Goal: Communication & Community: Answer question/provide support

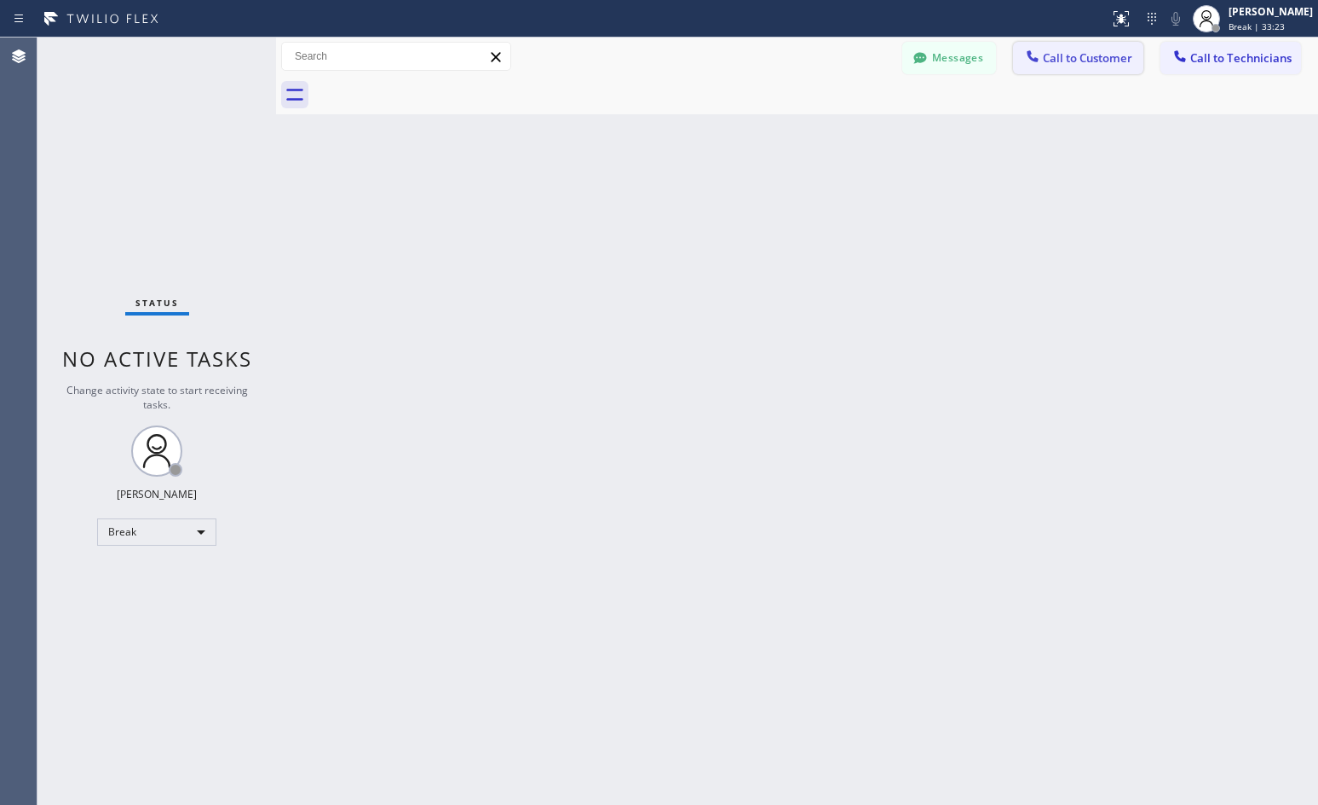
click at [1101, 53] on span "Call to Customer" at bounding box center [1087, 57] width 89 height 15
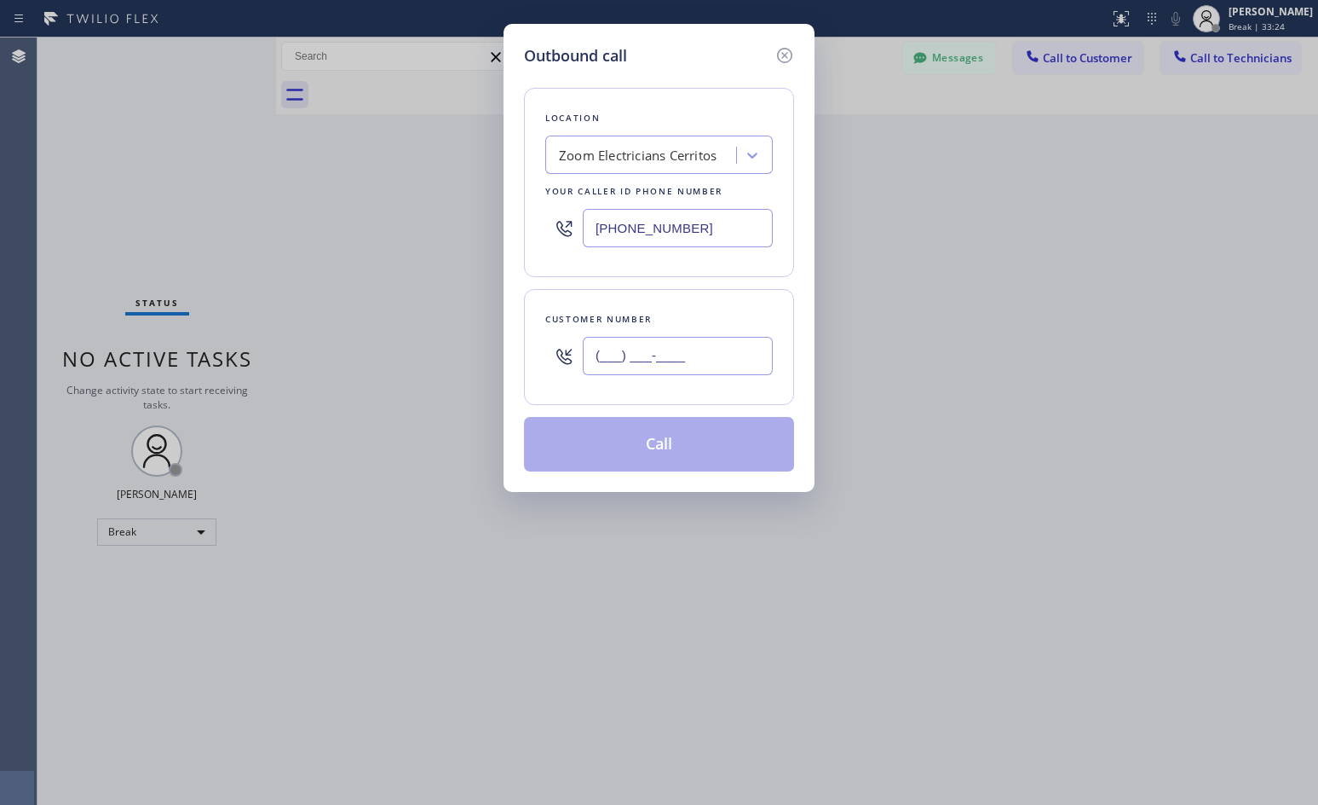
click at [629, 366] on input "(___) ___-____" at bounding box center [678, 356] width 190 height 38
paste input "909) 957-8688"
type input "[PHONE_NUMBER]"
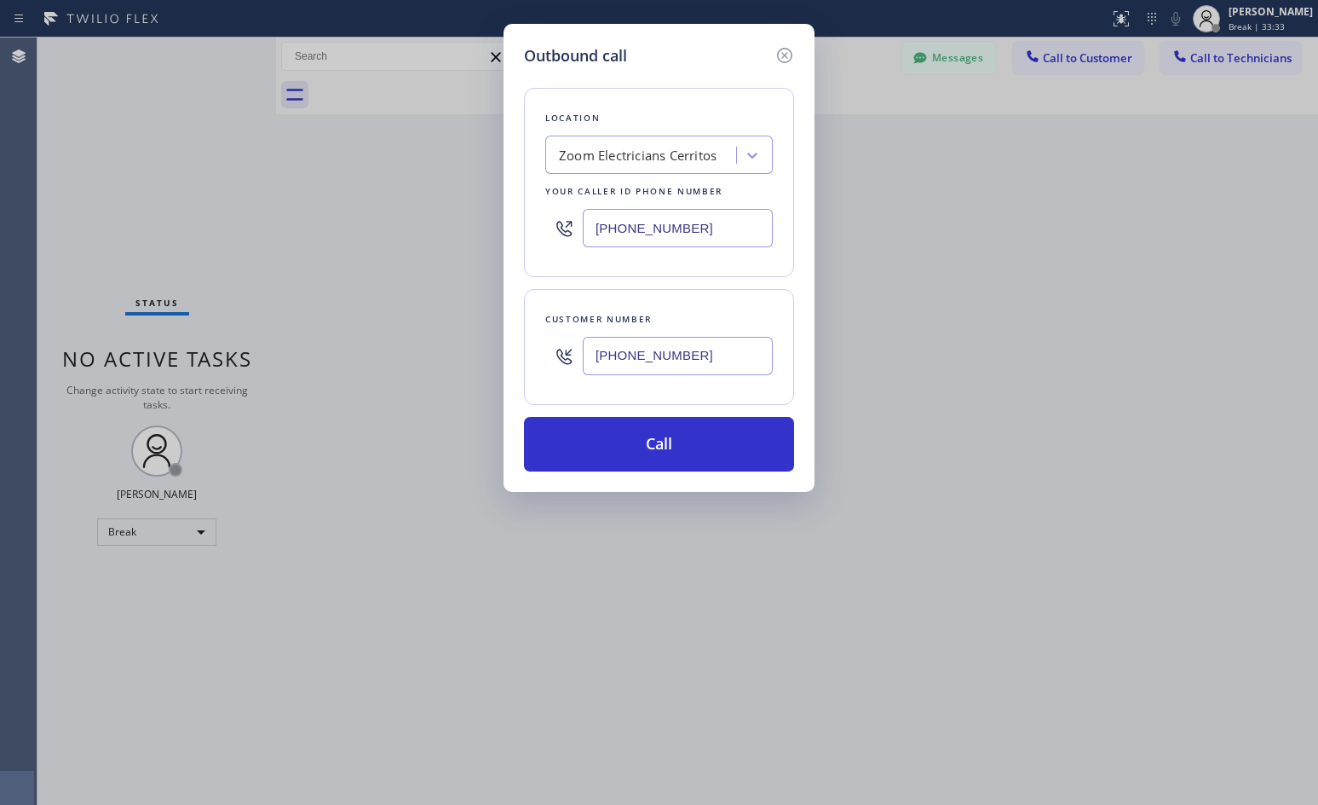
click at [594, 152] on div "Zoom Electricians Cerritos" at bounding box center [638, 156] width 158 height 20
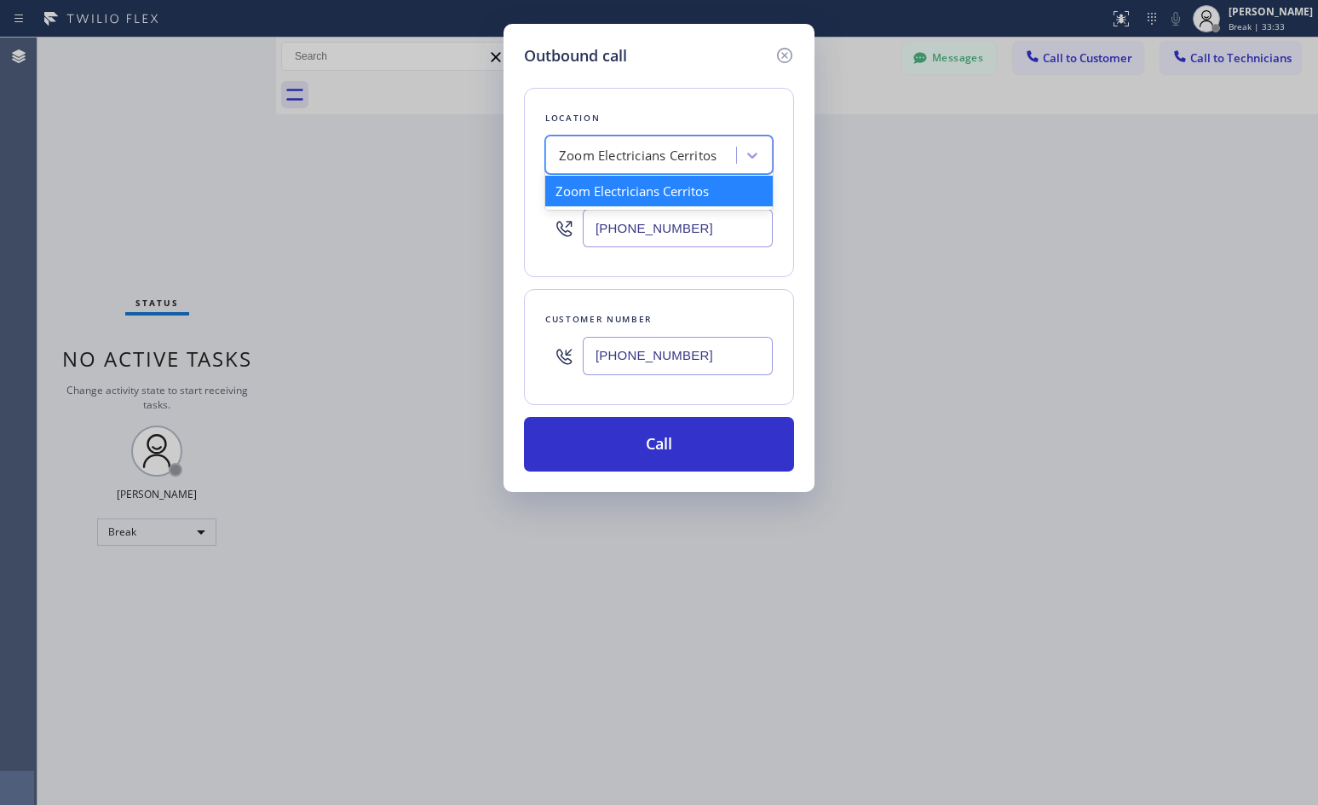
paste input "Pro Electric In [GEOGRAPHIC_DATA] [PERSON_NAME]"
type input "Pro Electric In [GEOGRAPHIC_DATA]"
click at [685, 194] on div "Pro Electric In [GEOGRAPHIC_DATA]" at bounding box center [659, 200] width 228 height 48
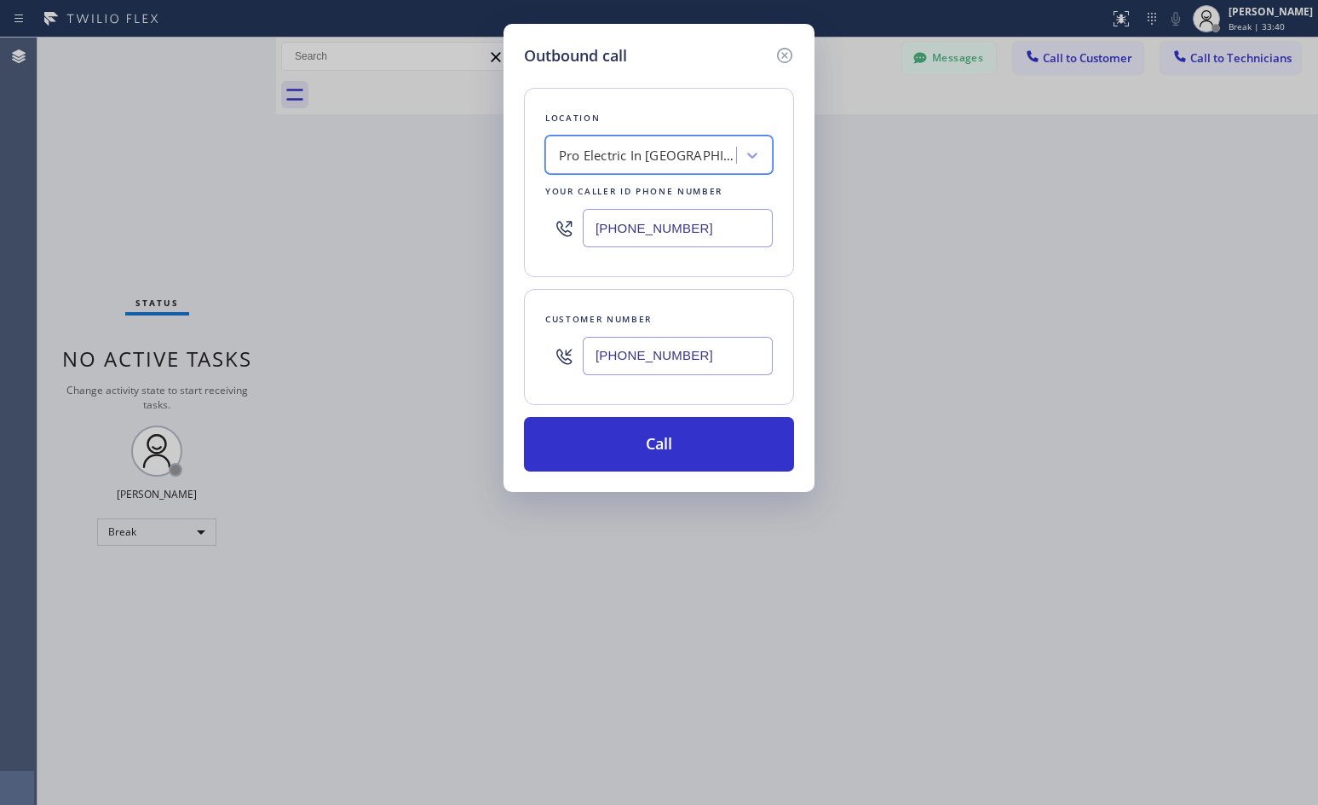
type input "[PHONE_NUMBER]"
click at [689, 448] on button "Call" at bounding box center [659, 444] width 270 height 55
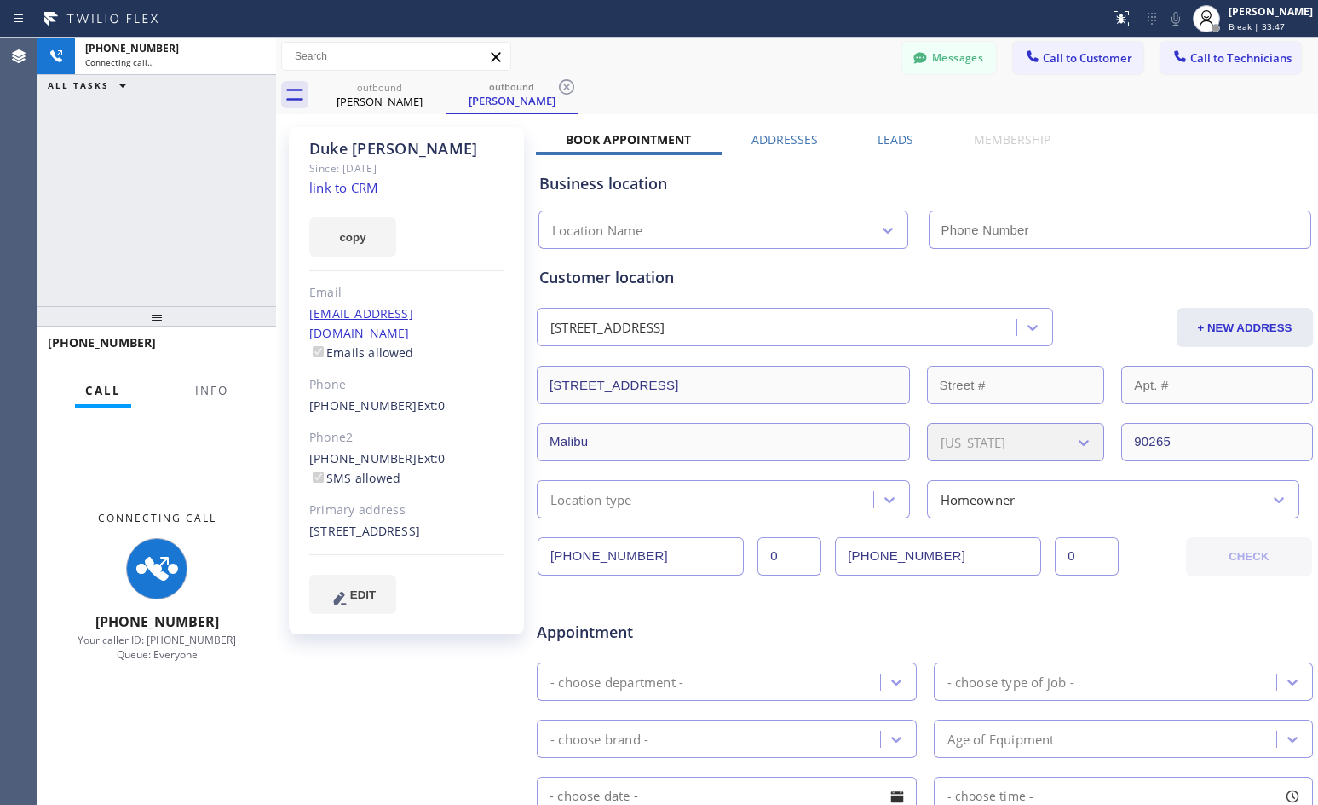
type input "[PHONE_NUMBER]"
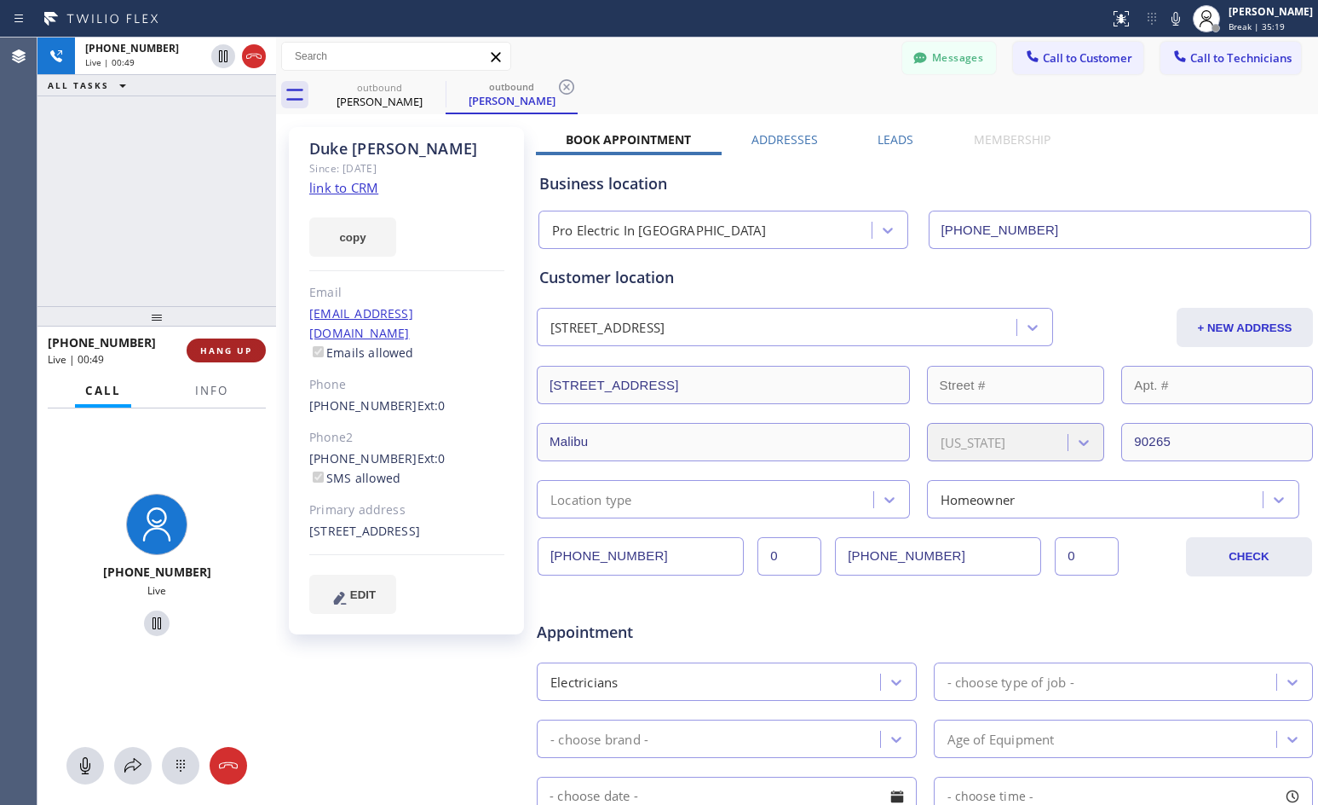
click at [230, 348] on span "HANG UP" at bounding box center [226, 350] width 52 height 12
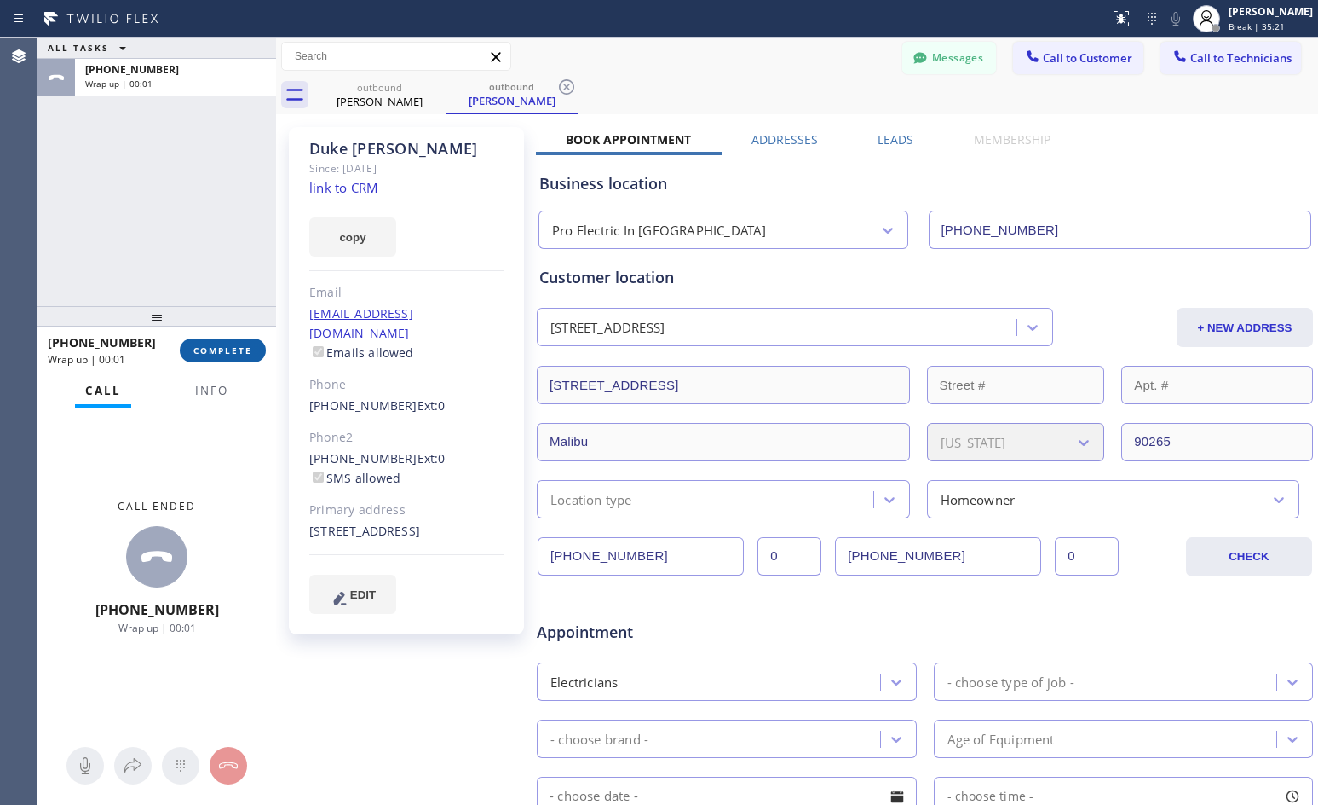
click at [228, 355] on span "COMPLETE" at bounding box center [222, 350] width 59 height 12
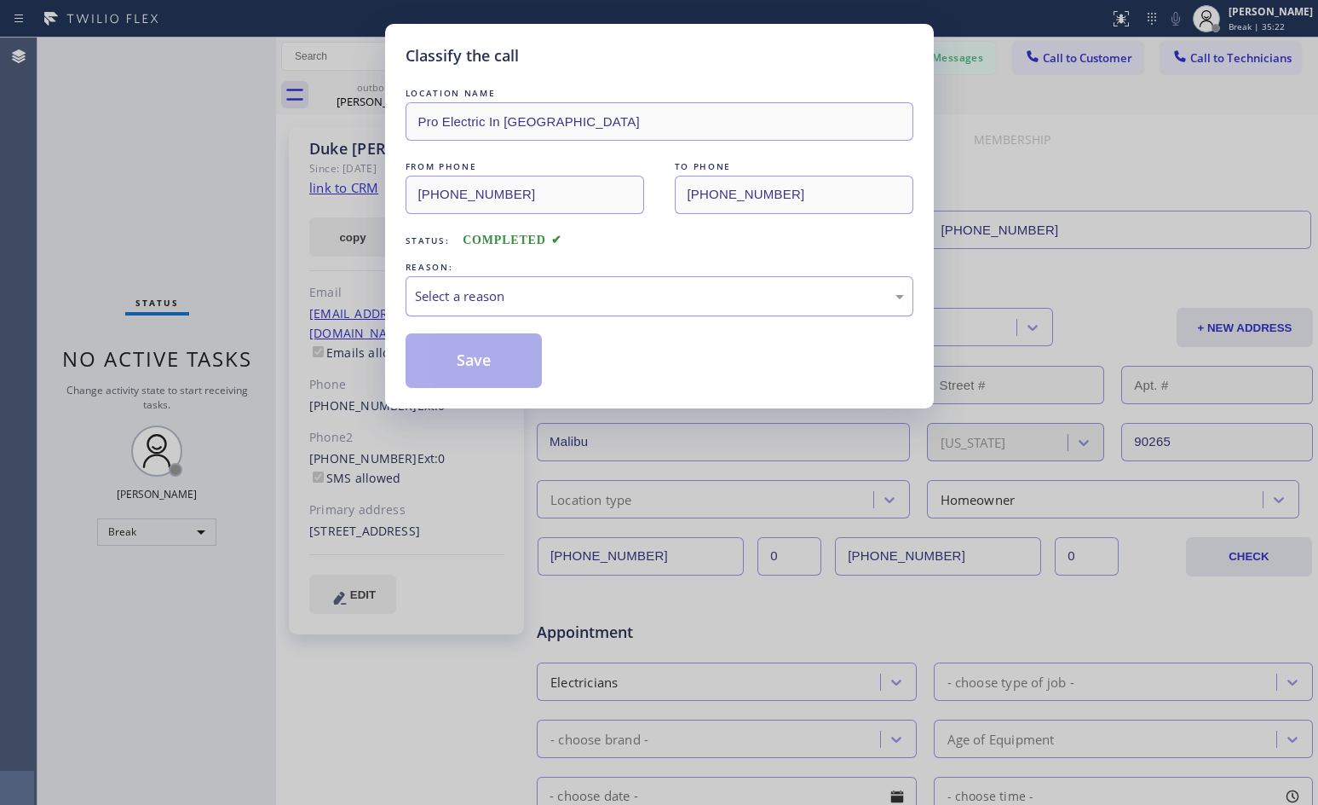
click at [485, 301] on div "Select a reason" at bounding box center [659, 296] width 489 height 20
click at [467, 361] on button "Save" at bounding box center [474, 360] width 137 height 55
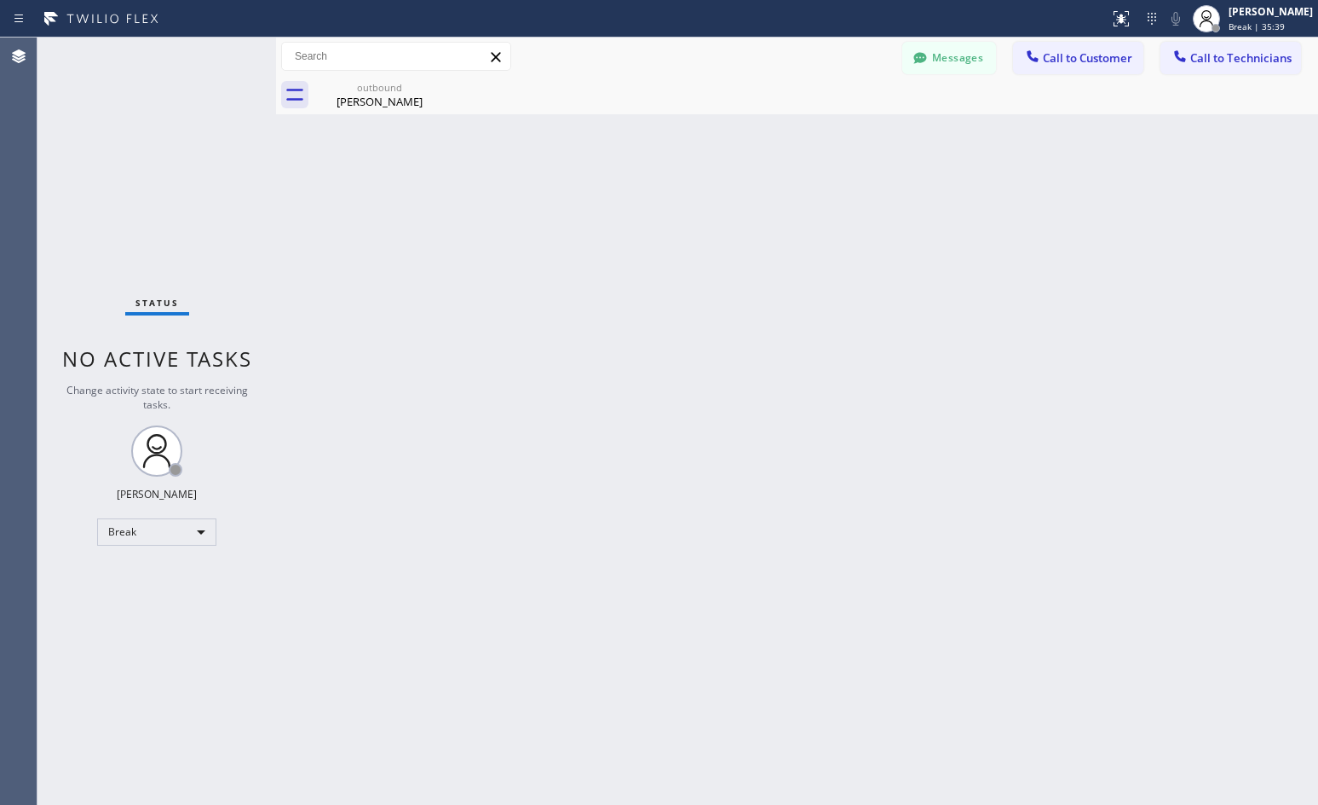
click at [1076, 55] on span "Call to Customer" at bounding box center [1087, 57] width 89 height 15
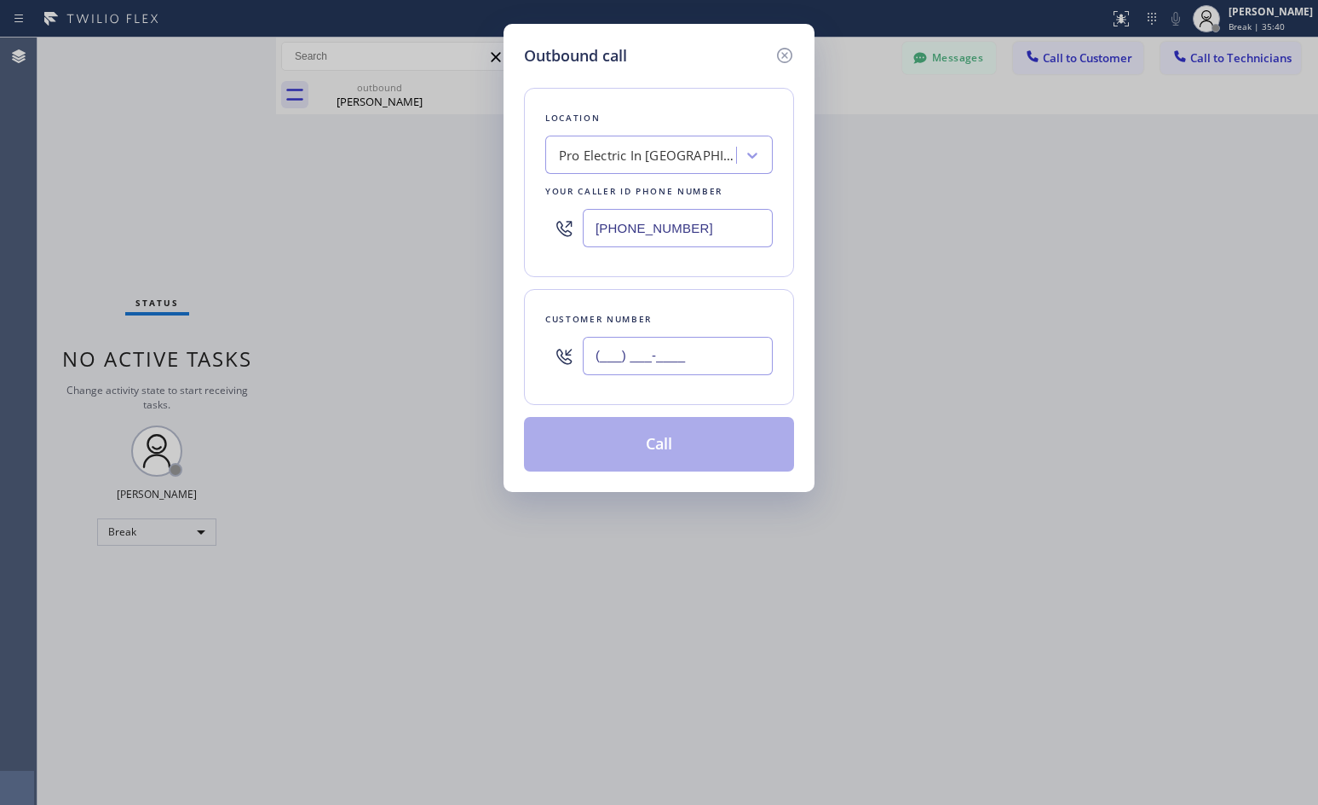
click at [706, 355] on input "(___) ___-____" at bounding box center [678, 356] width 190 height 38
paste input "310) 467-3688"
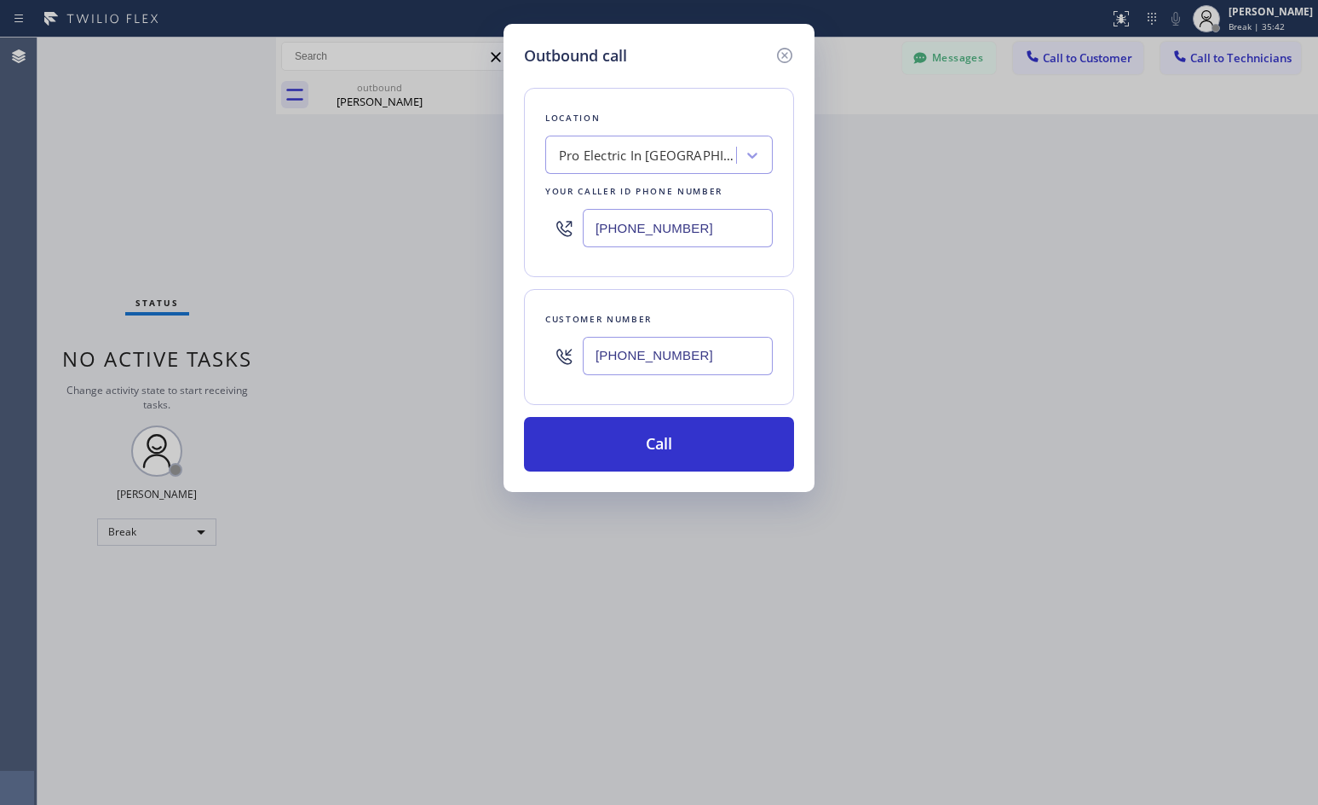
type input "[PHONE_NUMBER]"
click at [640, 158] on div "Pro Electric In [GEOGRAPHIC_DATA]" at bounding box center [648, 156] width 179 height 20
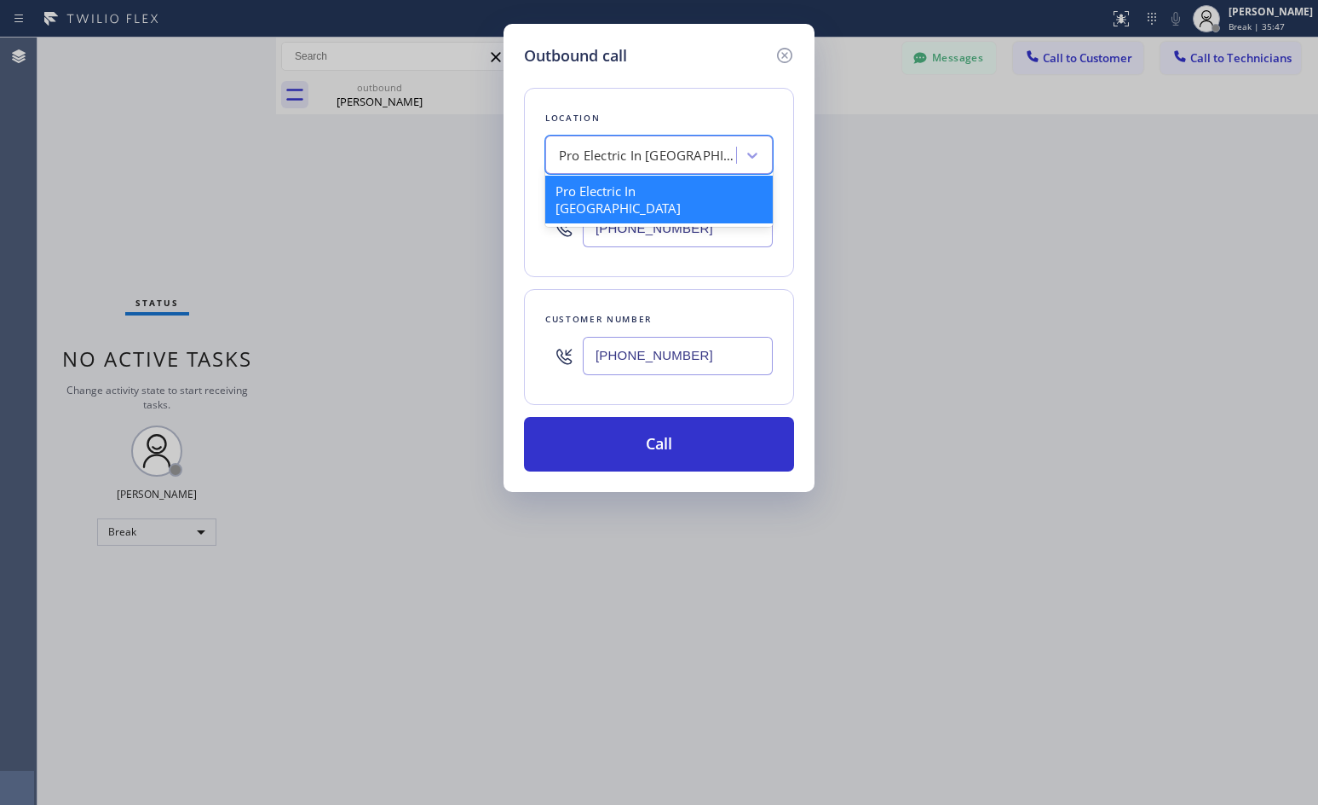
paste input "Pro Electric"
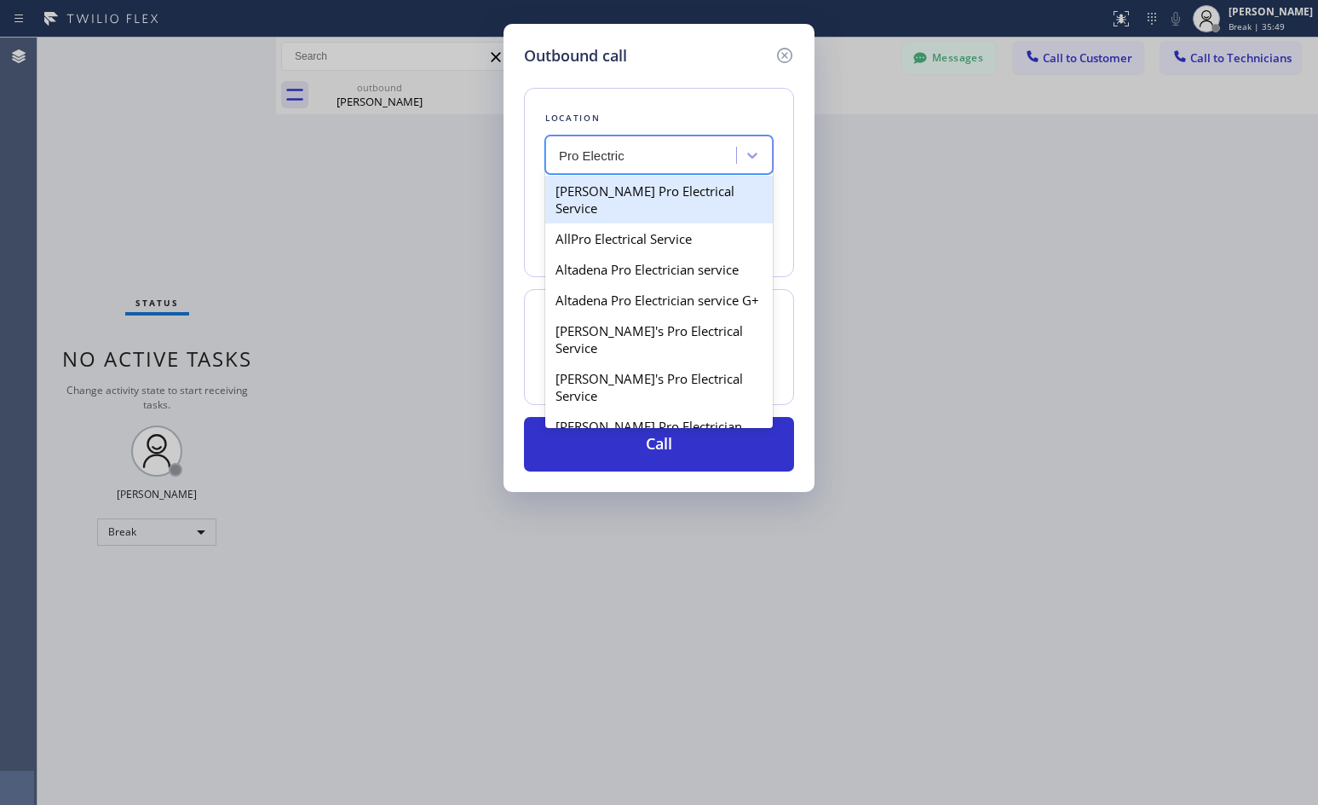
click at [590, 159] on input "Pro Electric" at bounding box center [606, 155] width 95 height 14
type input "Pro Electric"
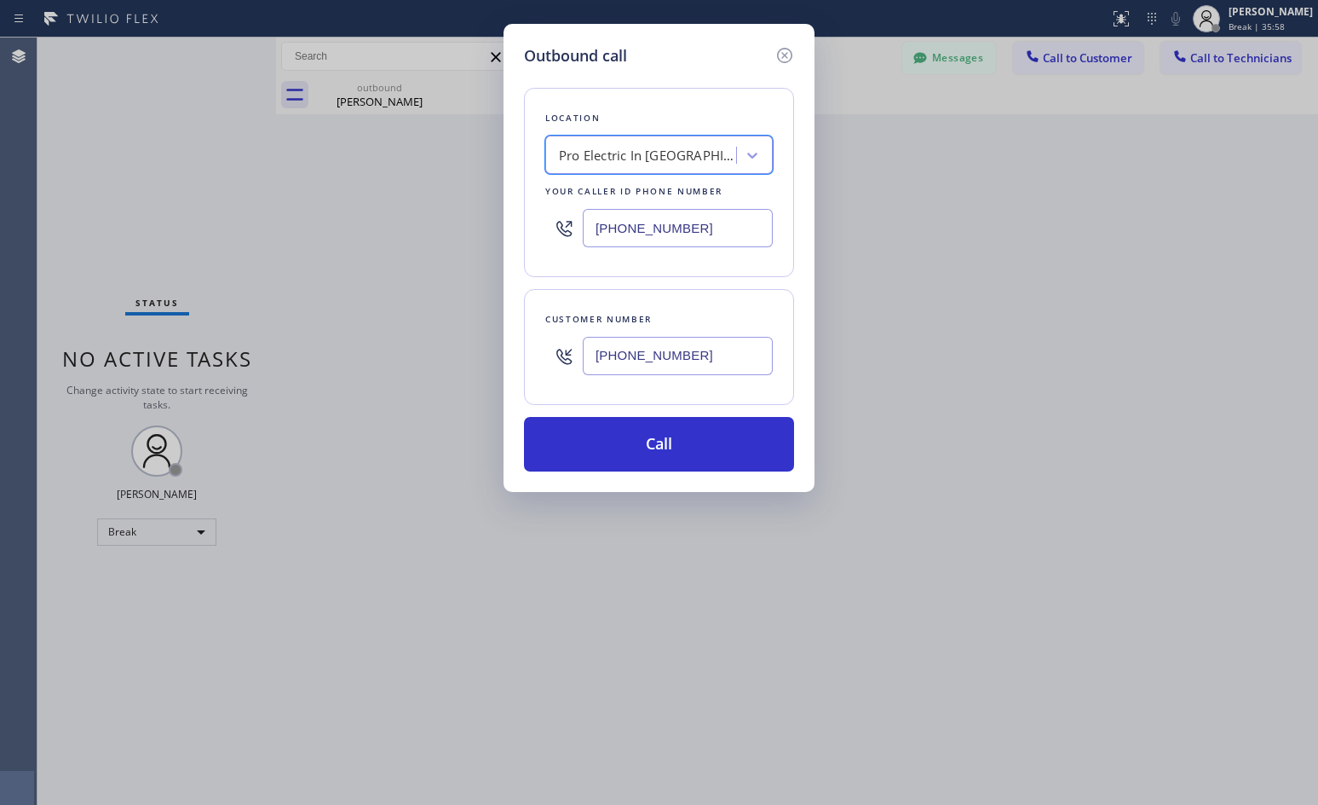
click at [654, 155] on div "Pro Electric In [GEOGRAPHIC_DATA]" at bounding box center [648, 156] width 179 height 20
paste input "Pro Electric In [GEOGRAPHIC_DATA]"
type input "Pro Electric In [GEOGRAPHIC_DATA]"
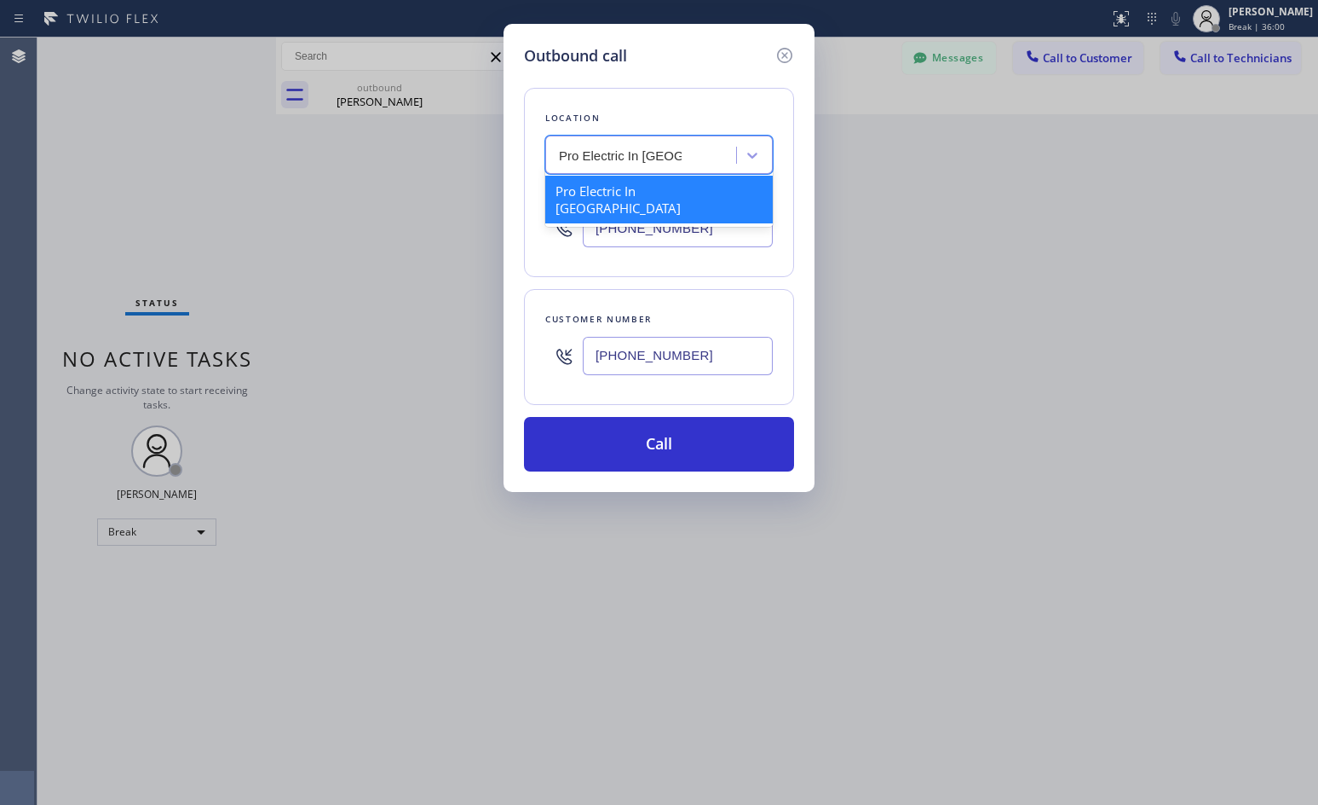
click at [672, 198] on div "Pro Electric In [GEOGRAPHIC_DATA]" at bounding box center [659, 200] width 228 height 48
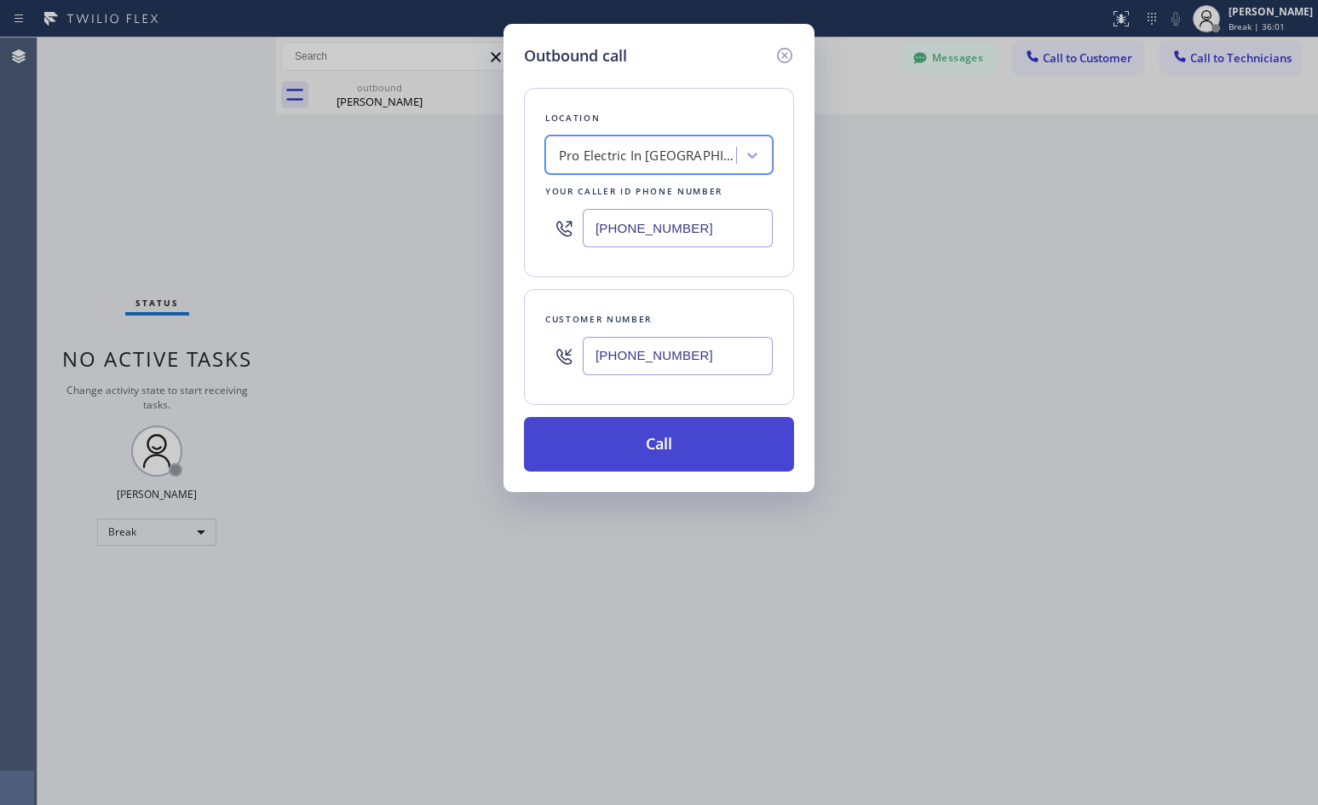
click at [614, 444] on button "Call" at bounding box center [659, 444] width 270 height 55
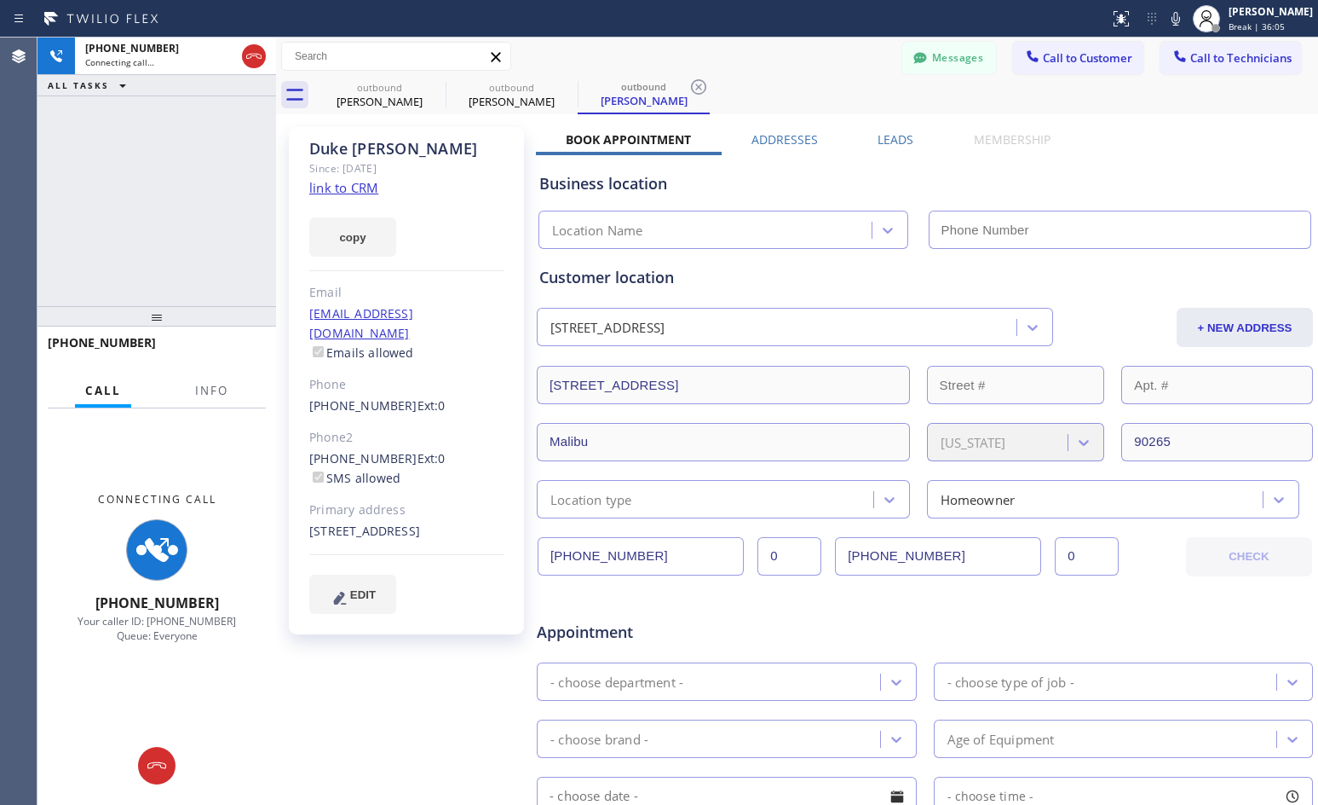
type input "[PHONE_NUMBER]"
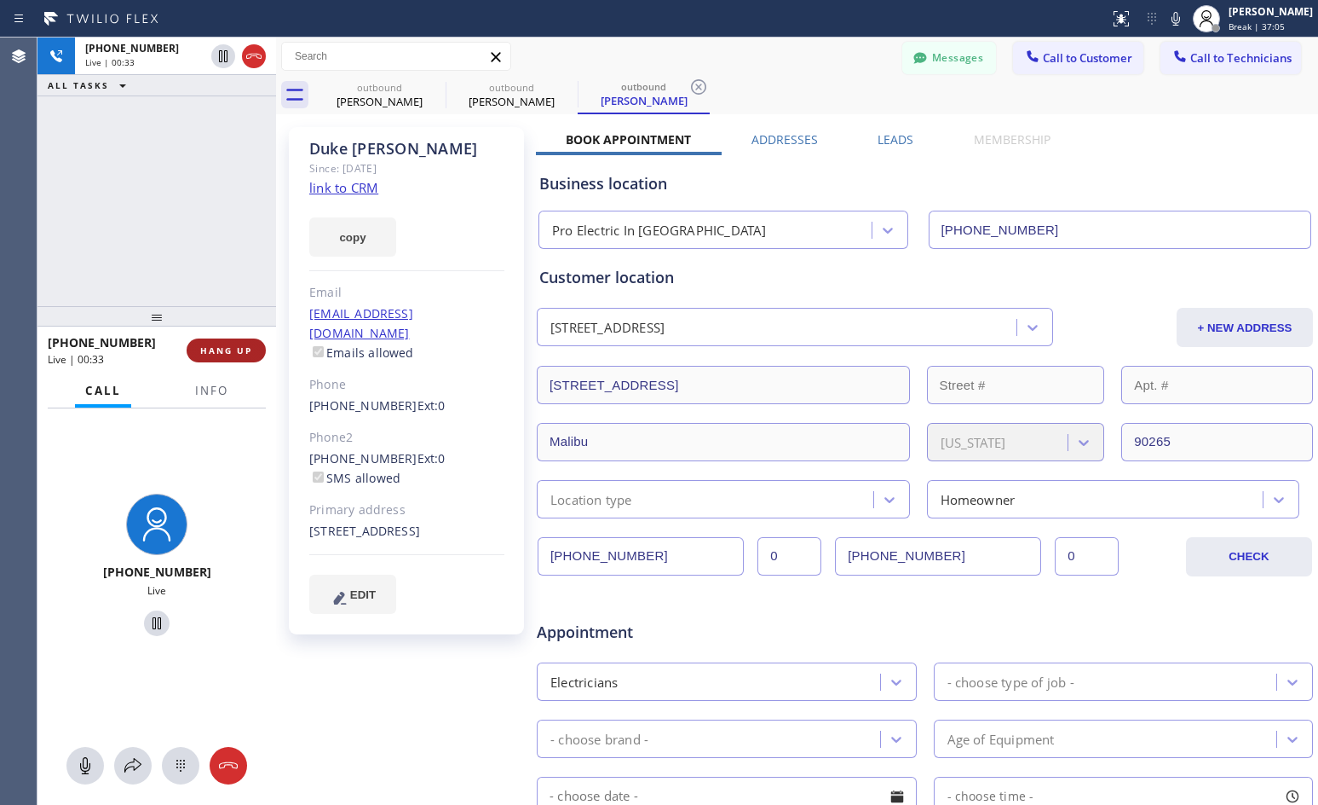
click at [232, 351] on span "HANG UP" at bounding box center [226, 350] width 52 height 12
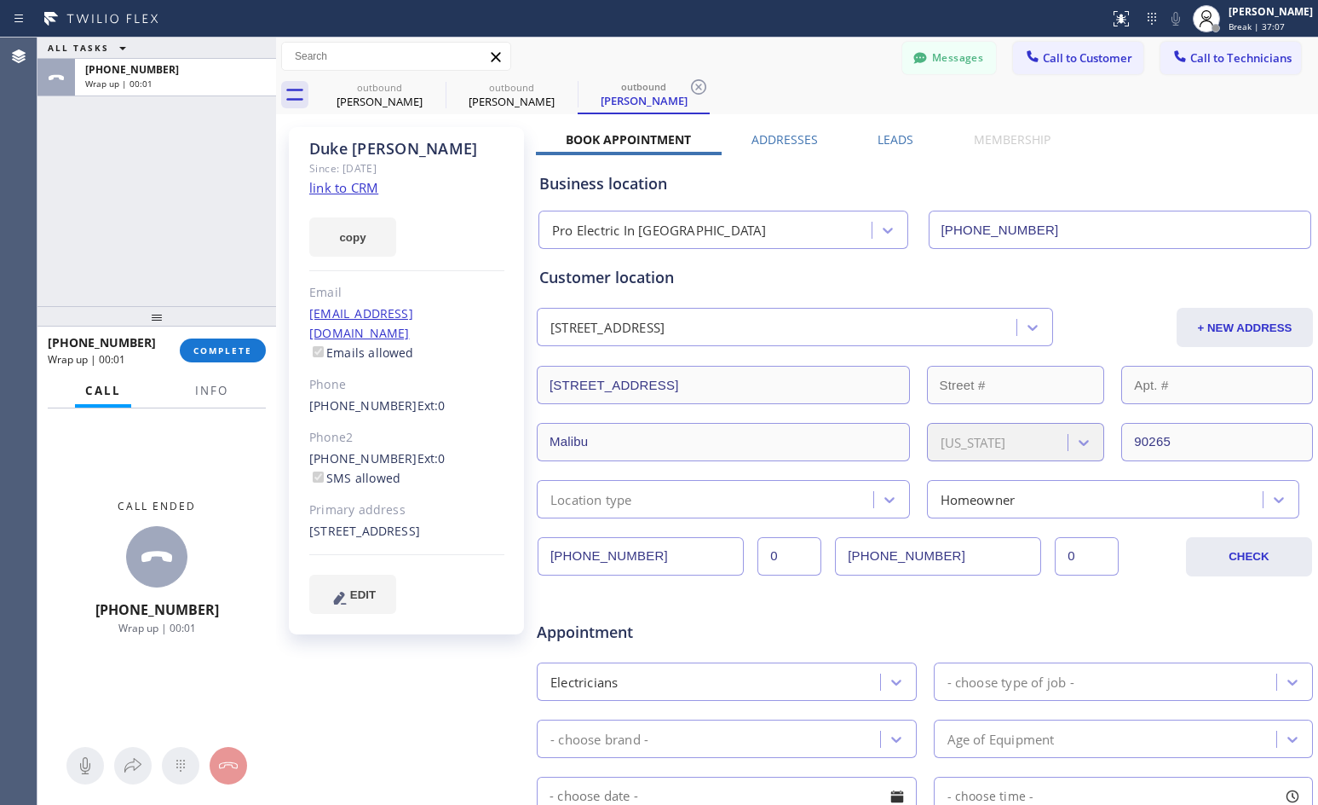
drag, startPoint x: 222, startPoint y: 345, endPoint x: 245, endPoint y: 326, distance: 29.6
click at [222, 346] on span "COMPLETE" at bounding box center [222, 350] width 59 height 12
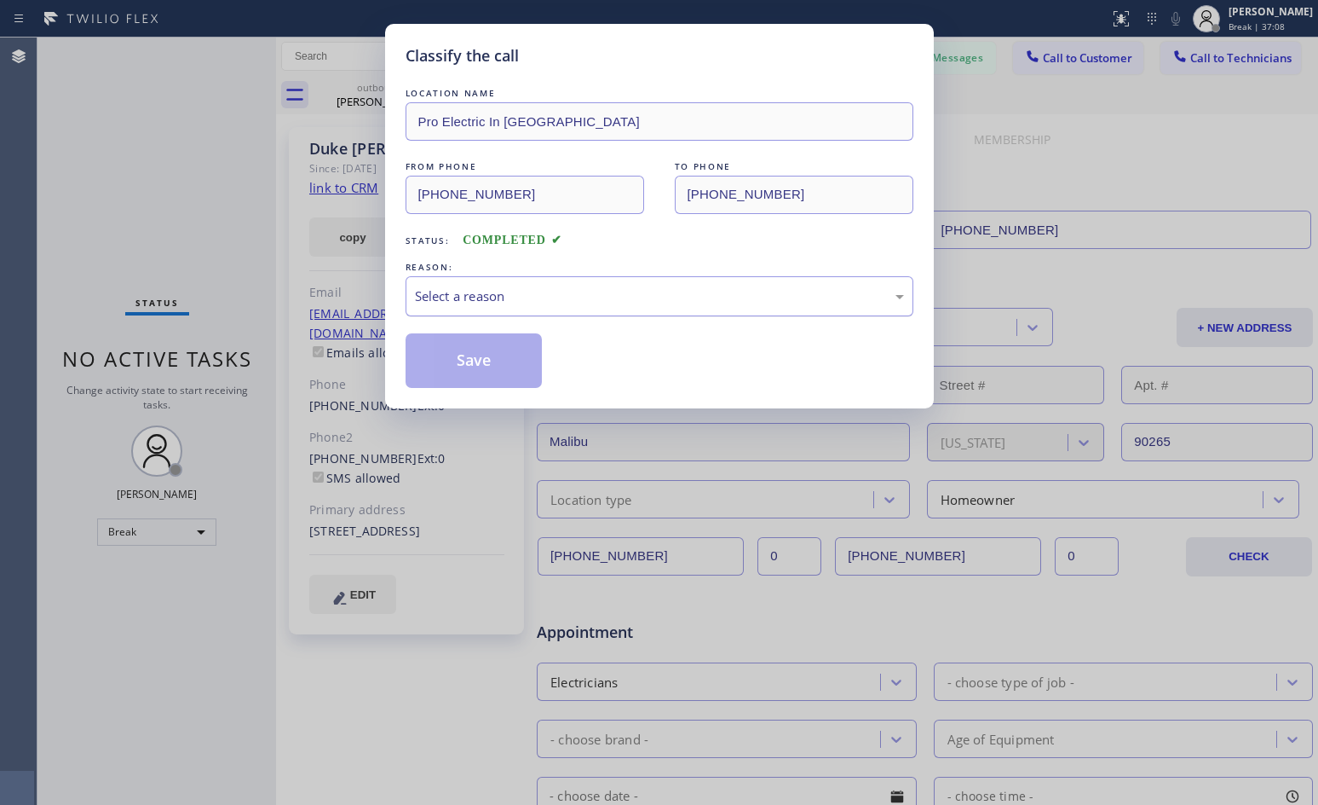
click at [516, 289] on div "Select a reason" at bounding box center [659, 296] width 489 height 20
click at [457, 355] on button "Save" at bounding box center [474, 360] width 137 height 55
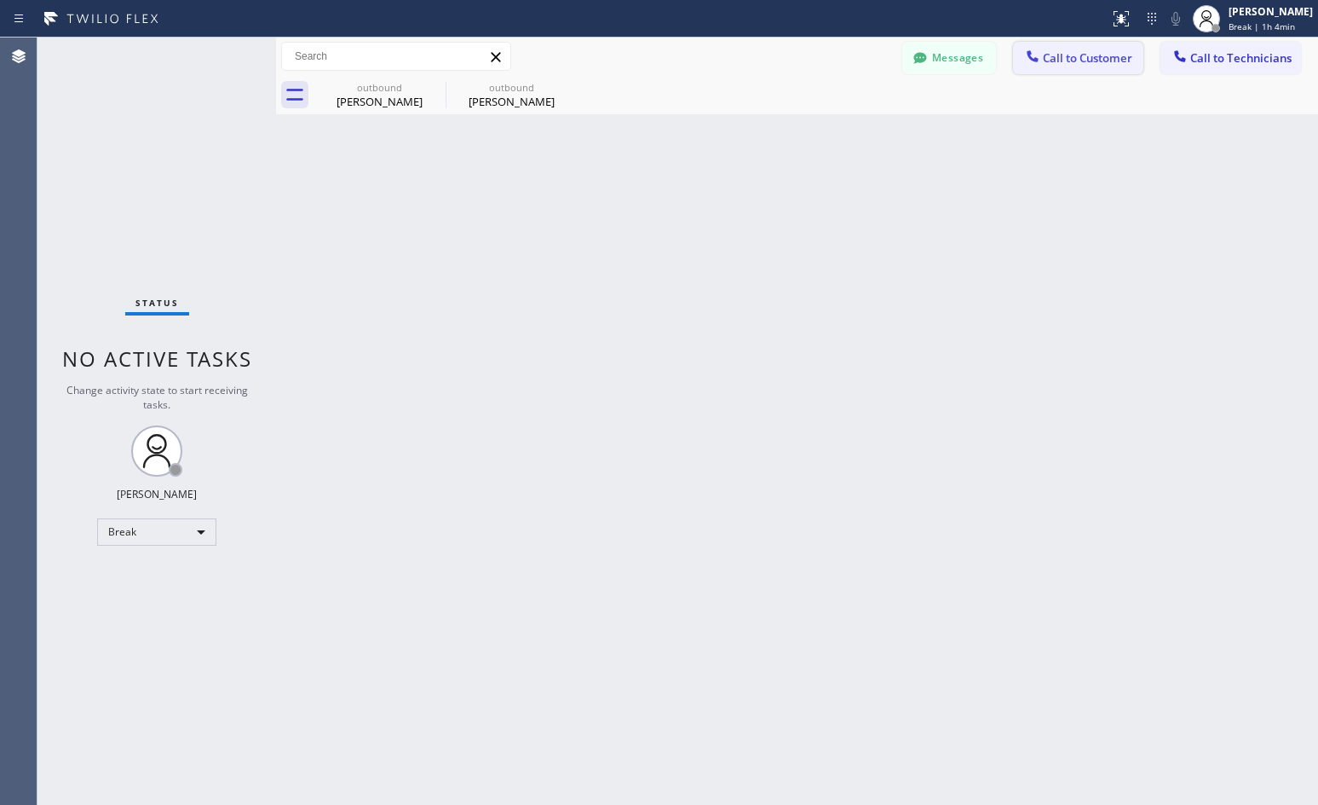
click at [1088, 56] on span "Call to Customer" at bounding box center [1087, 57] width 89 height 15
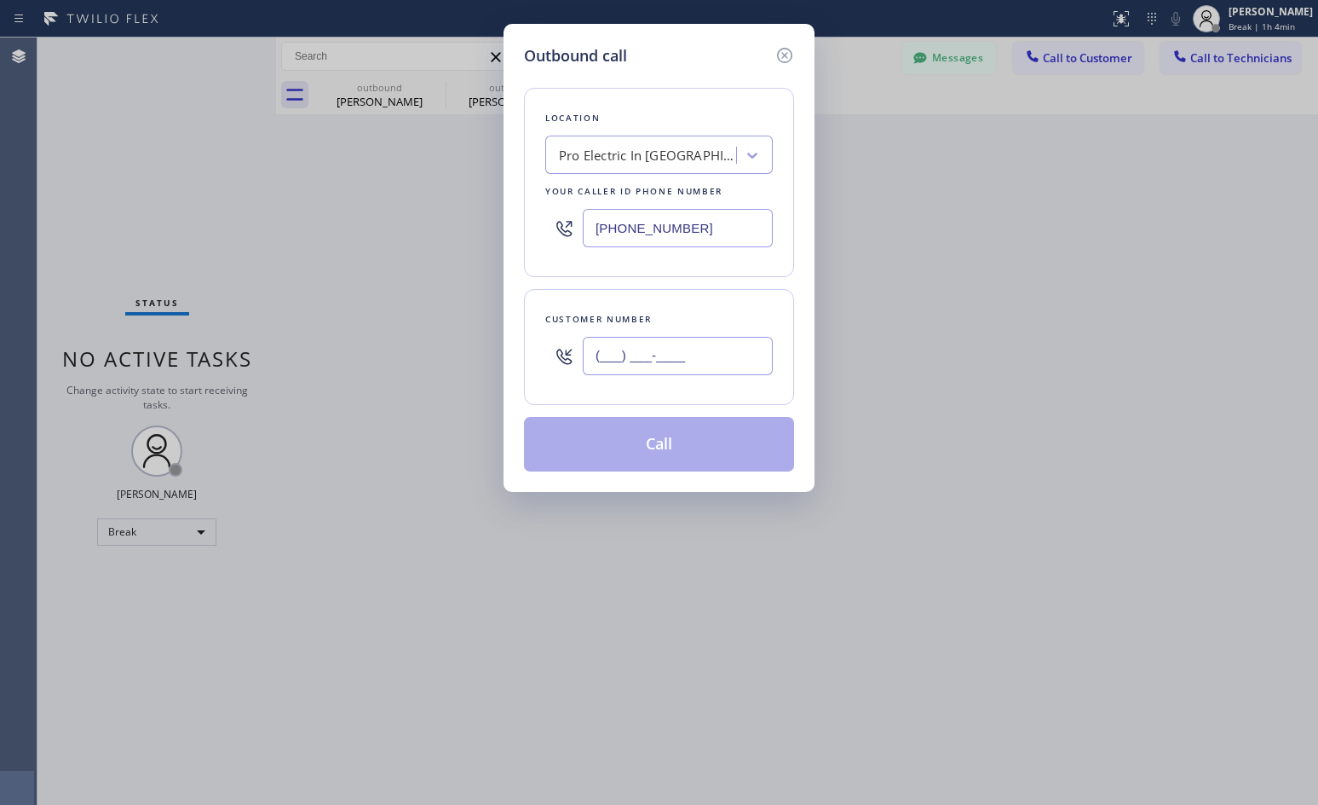
click at [678, 349] on input "(___) ___-____" at bounding box center [678, 356] width 190 height 38
paste input "732) 366-1910"
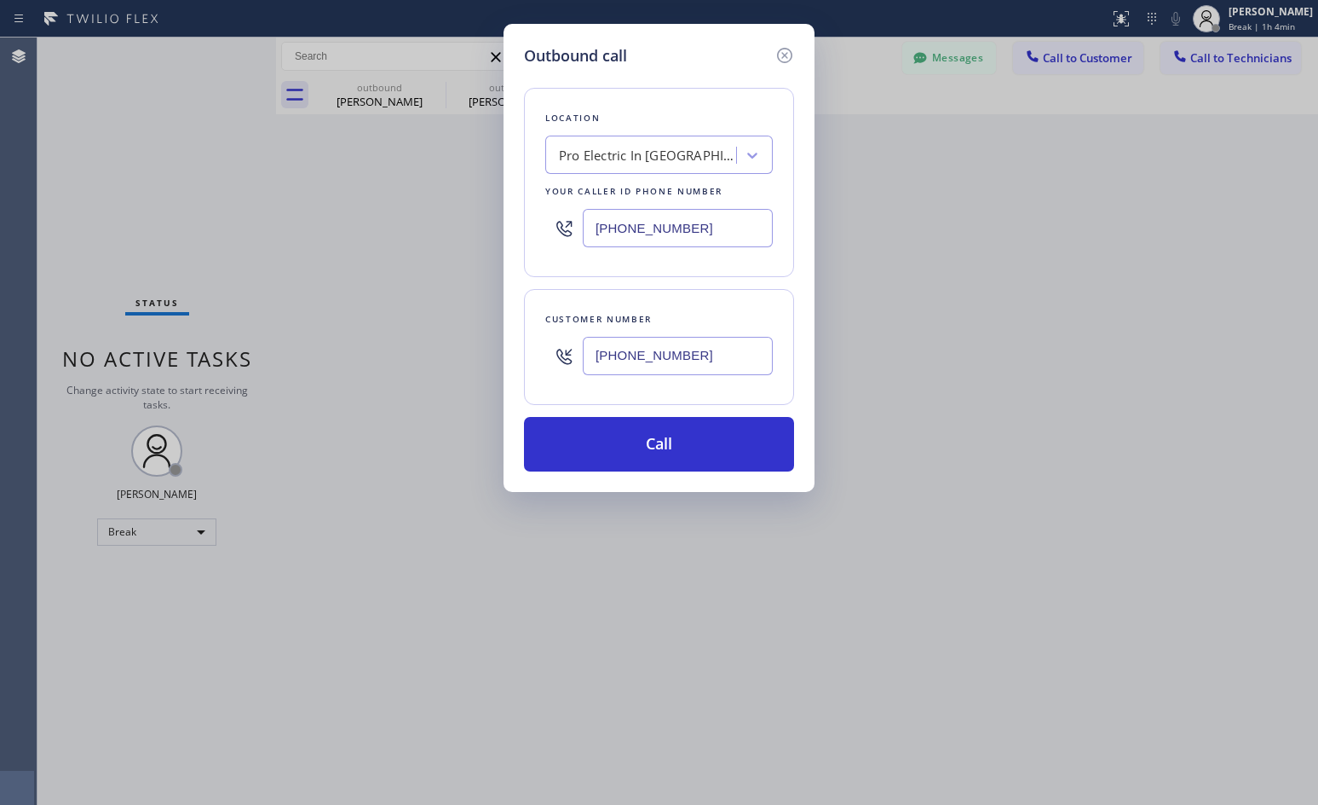
type input "[PHONE_NUMBER]"
click at [622, 166] on div "Pro Electric In [GEOGRAPHIC_DATA]" at bounding box center [644, 156] width 186 height 30
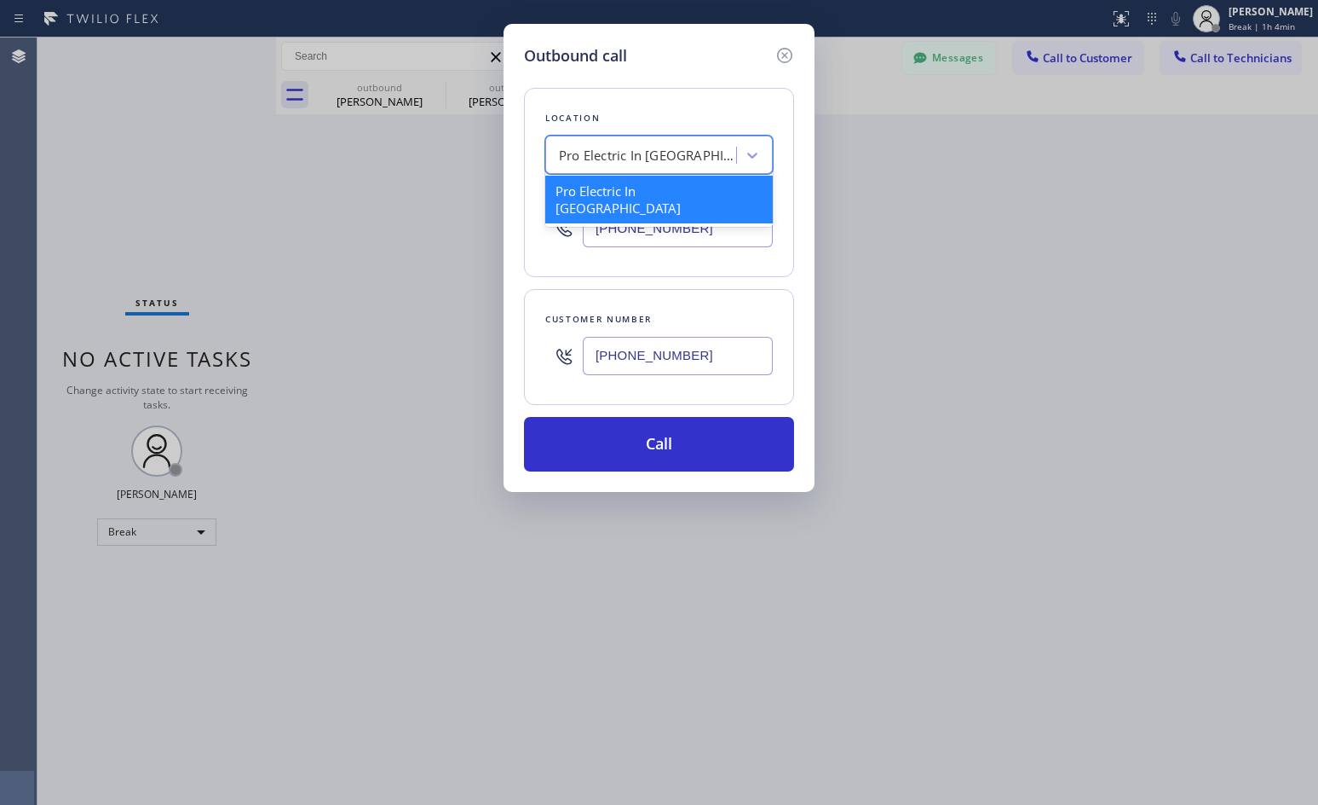
paste input "Zoom Electricians [GEOGRAPHIC_DATA]"
type input "Zoom Electricians [GEOGRAPHIC_DATA]"
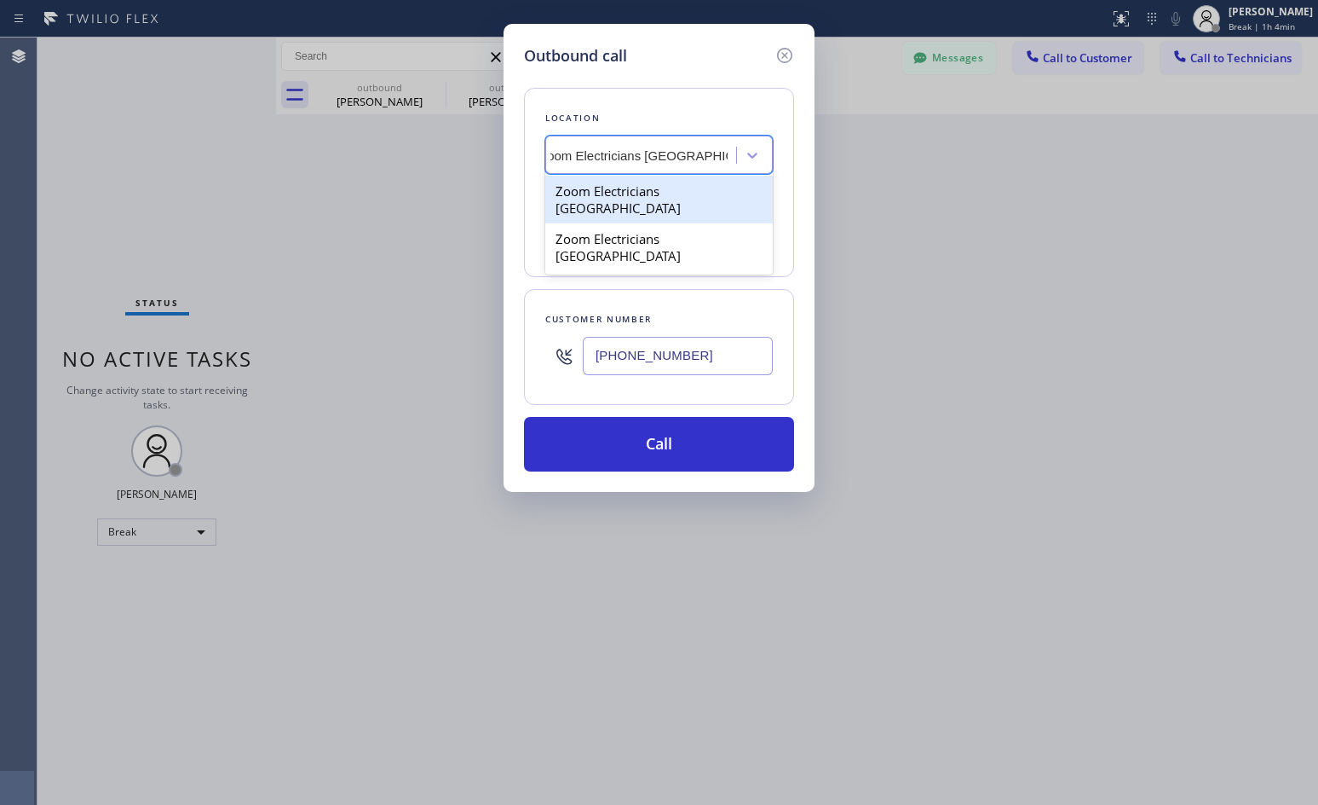
scroll to position [0, 20]
click at [635, 193] on div "Zoom Electricians [GEOGRAPHIC_DATA]" at bounding box center [659, 200] width 228 height 48
type input "[PHONE_NUMBER]"
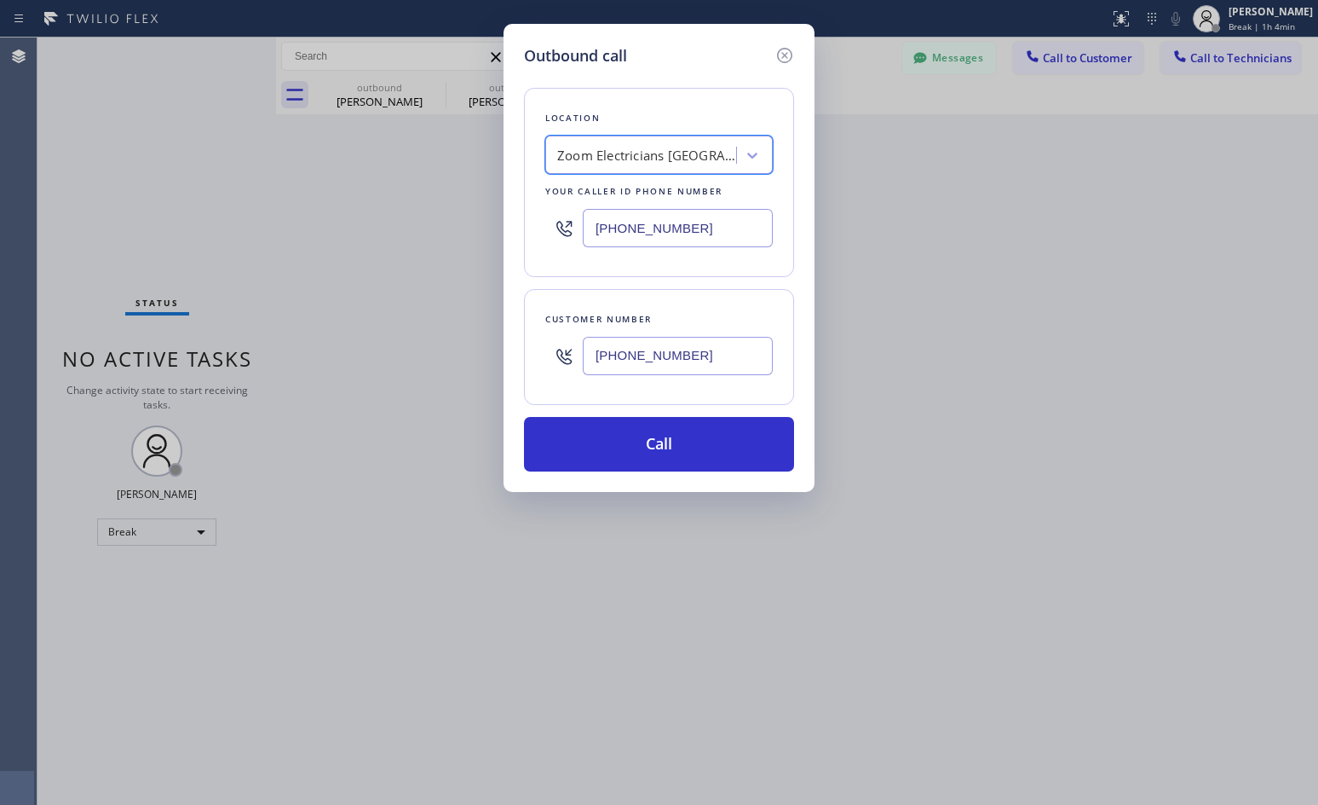
scroll to position [0, 2]
click at [626, 442] on button "Call" at bounding box center [659, 444] width 270 height 55
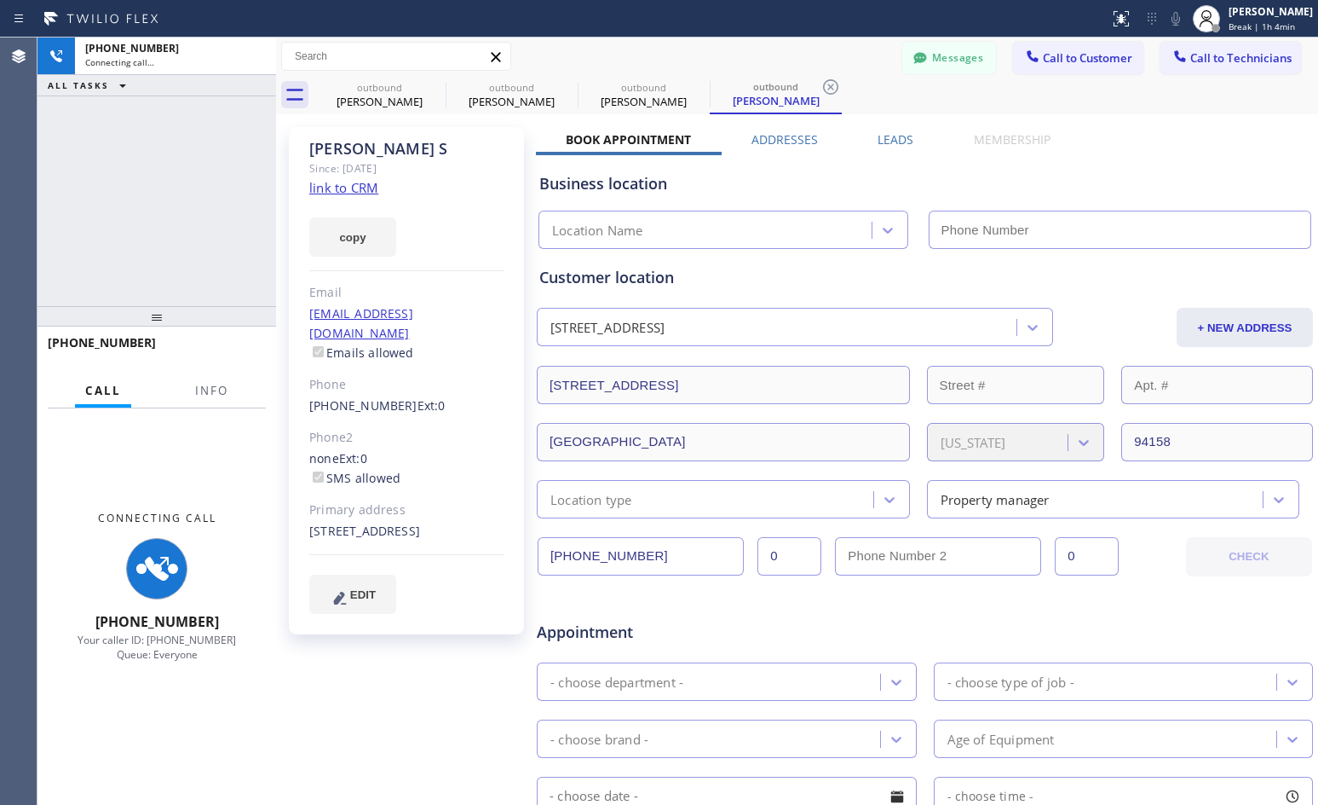
type input "[PHONE_NUMBER]"
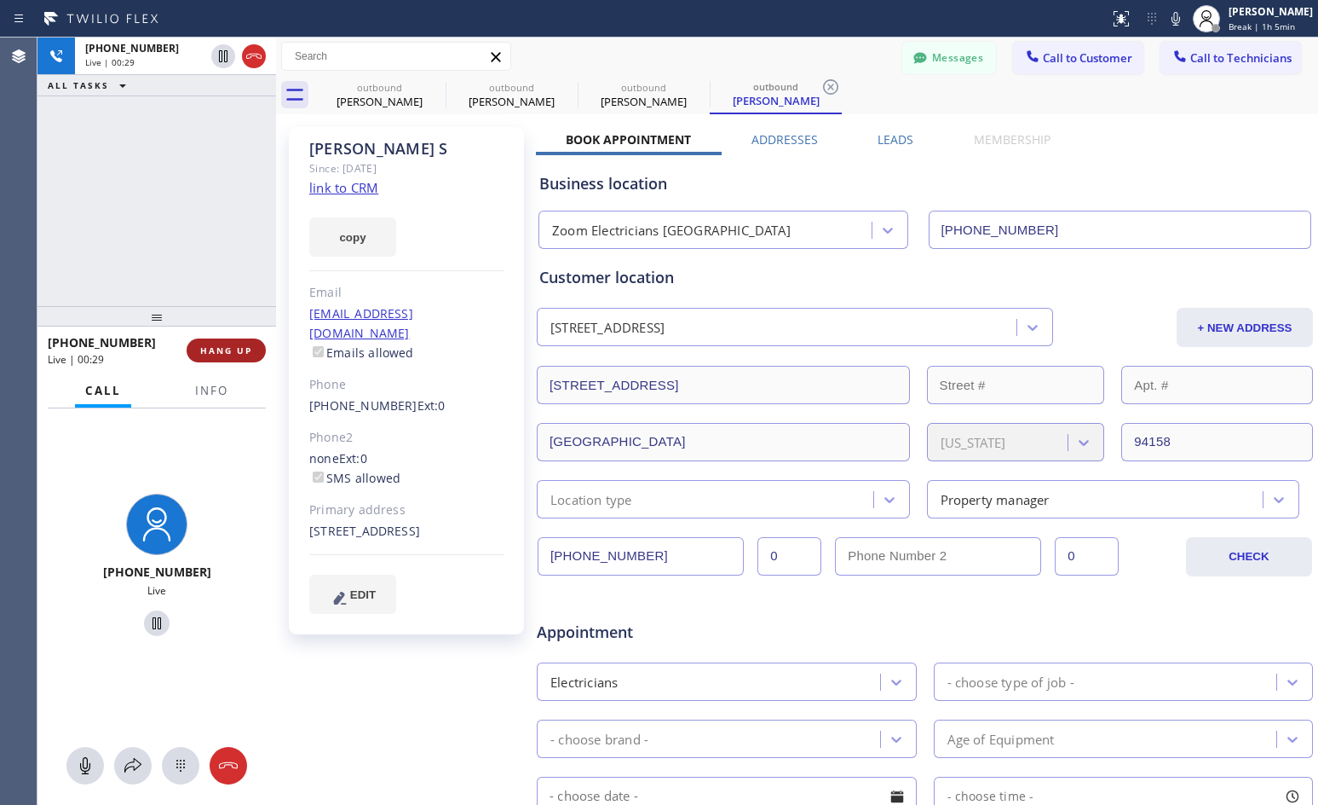
click at [216, 349] on span "HANG UP" at bounding box center [226, 350] width 52 height 12
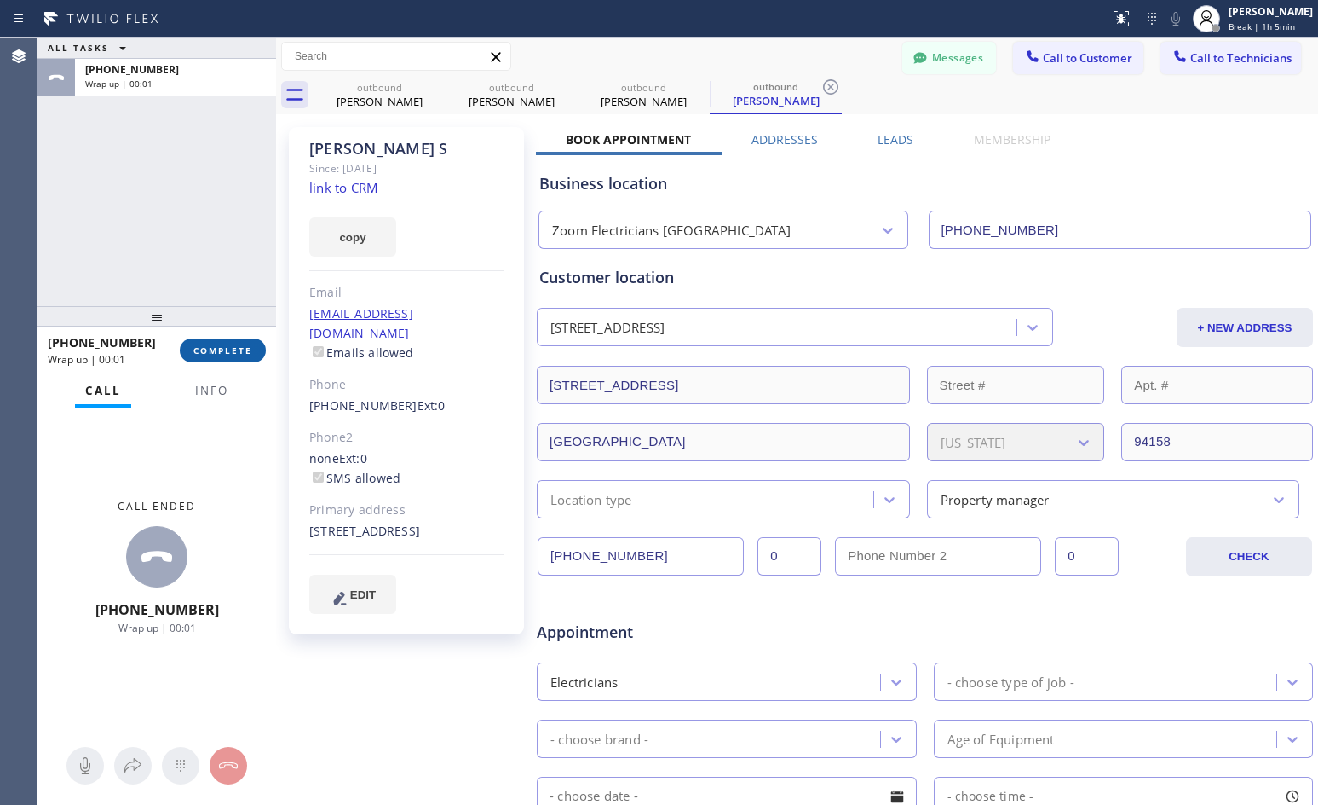
click at [210, 349] on span "COMPLETE" at bounding box center [222, 350] width 59 height 12
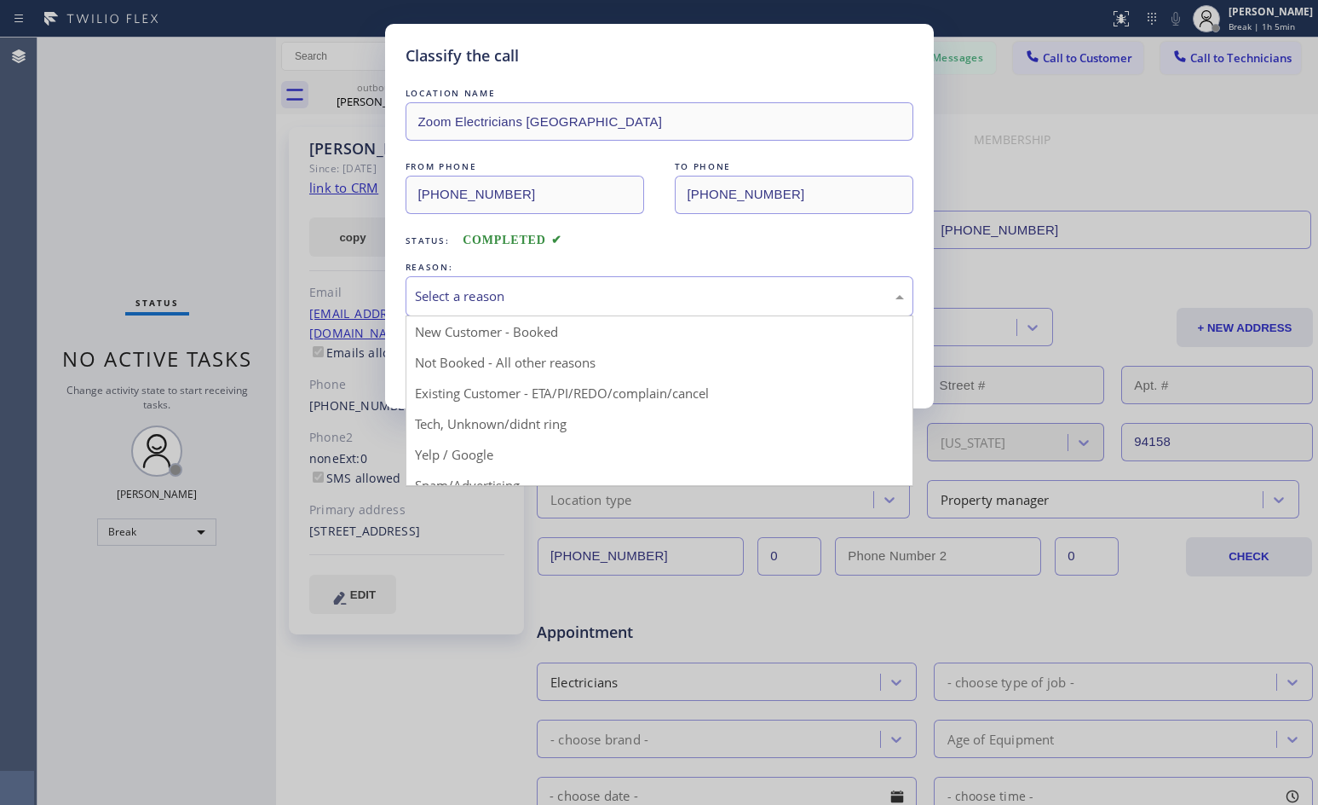
drag, startPoint x: 539, startPoint y: 298, endPoint x: 514, endPoint y: 341, distance: 49.7
click at [539, 298] on div "Select a reason" at bounding box center [659, 296] width 489 height 20
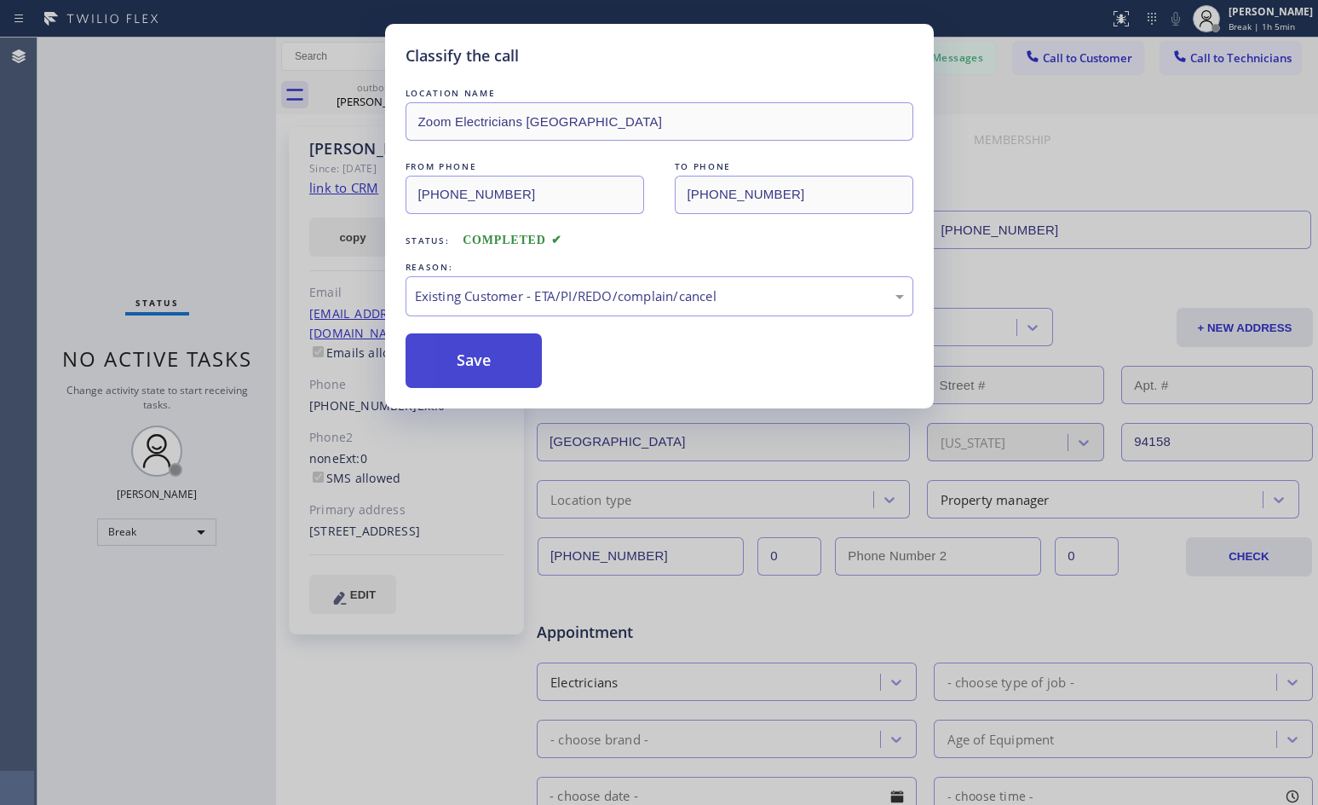
click at [510, 369] on button "Save" at bounding box center [474, 360] width 137 height 55
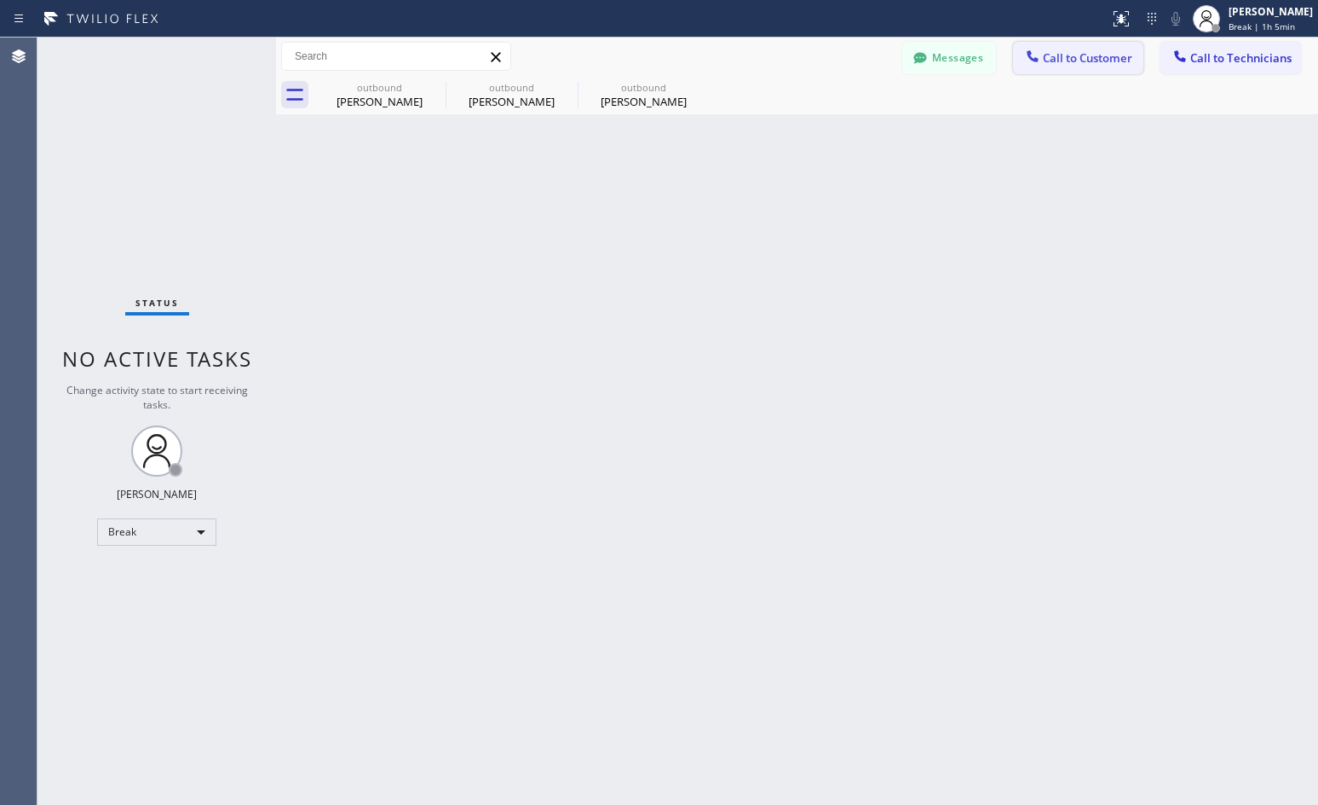
click at [1081, 61] on span "Call to Customer" at bounding box center [1087, 57] width 89 height 15
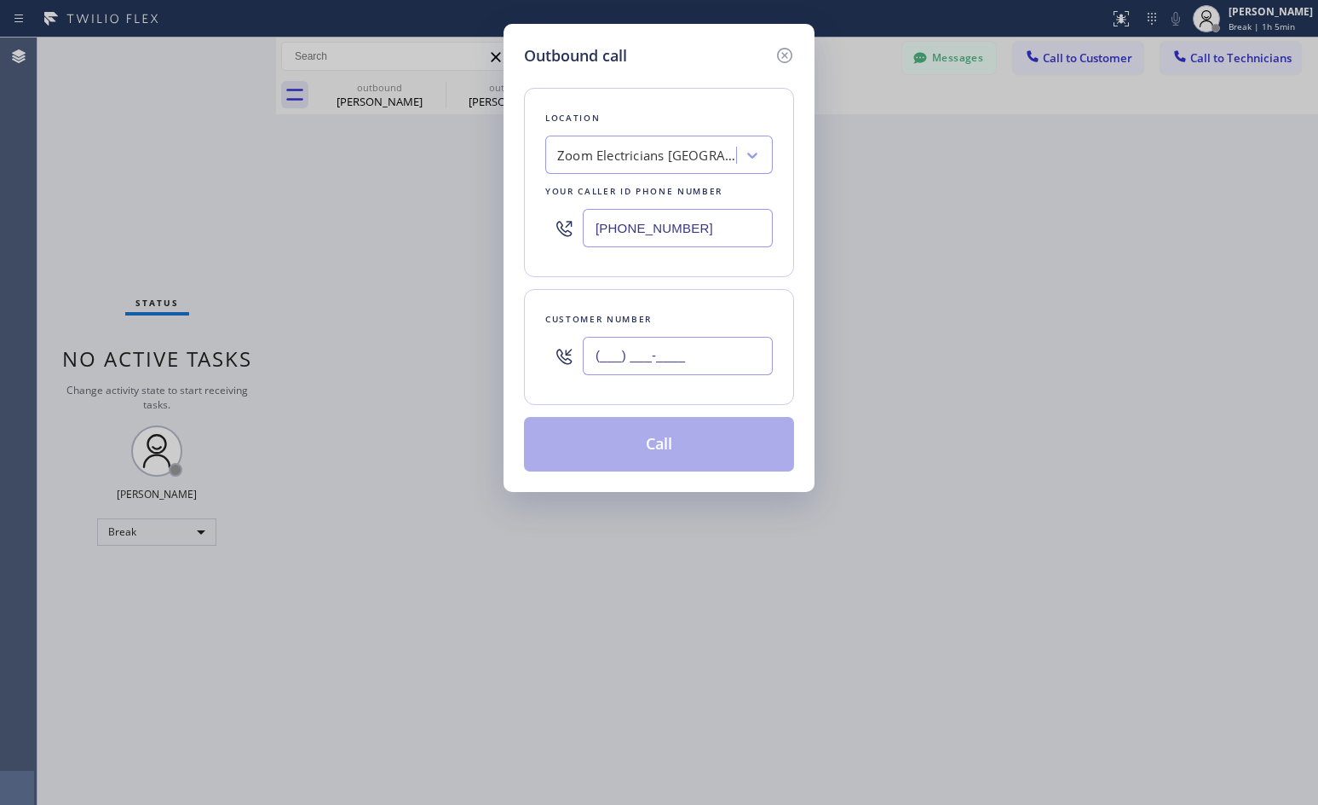
click at [655, 365] on input "(___) ___-____" at bounding box center [678, 356] width 190 height 38
paste input "805) 960-5152"
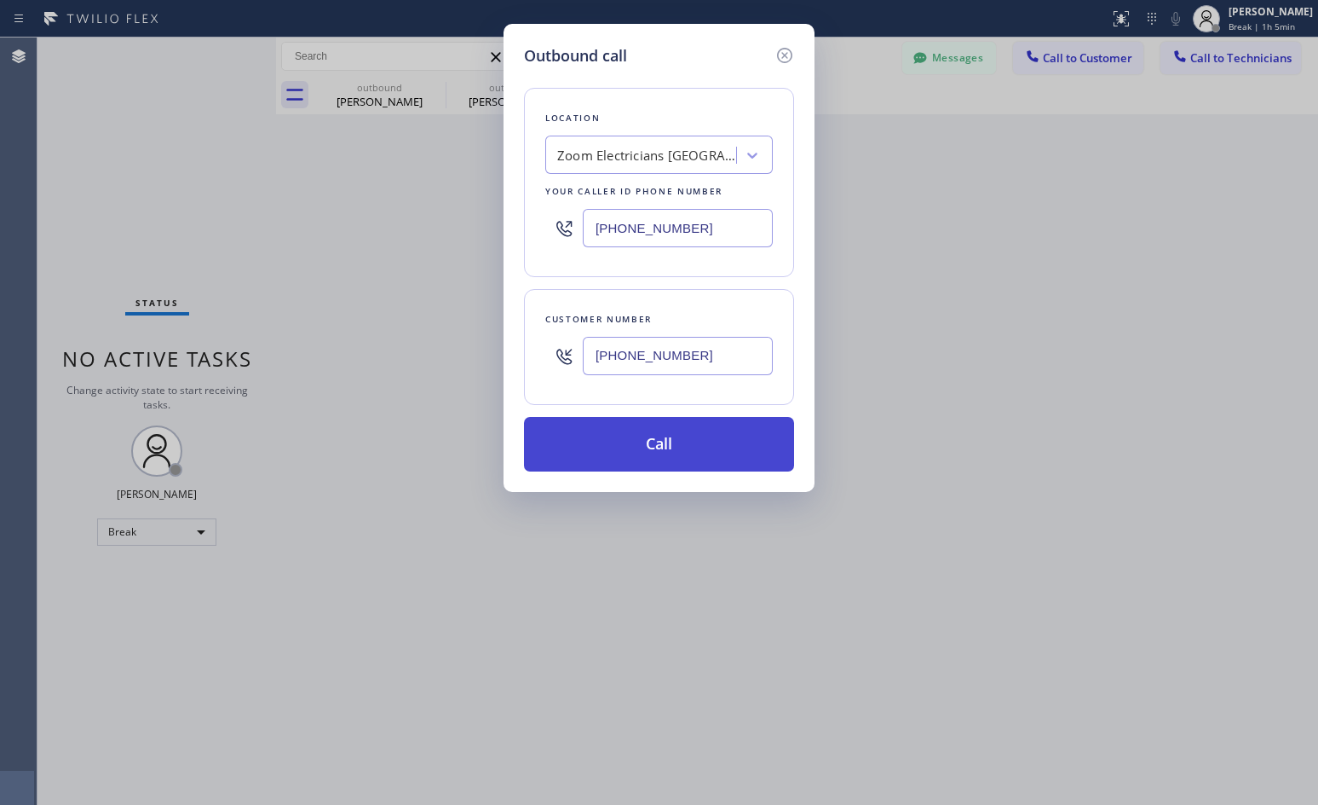
type input "[PHONE_NUMBER]"
click at [661, 438] on button "Call" at bounding box center [659, 444] width 270 height 55
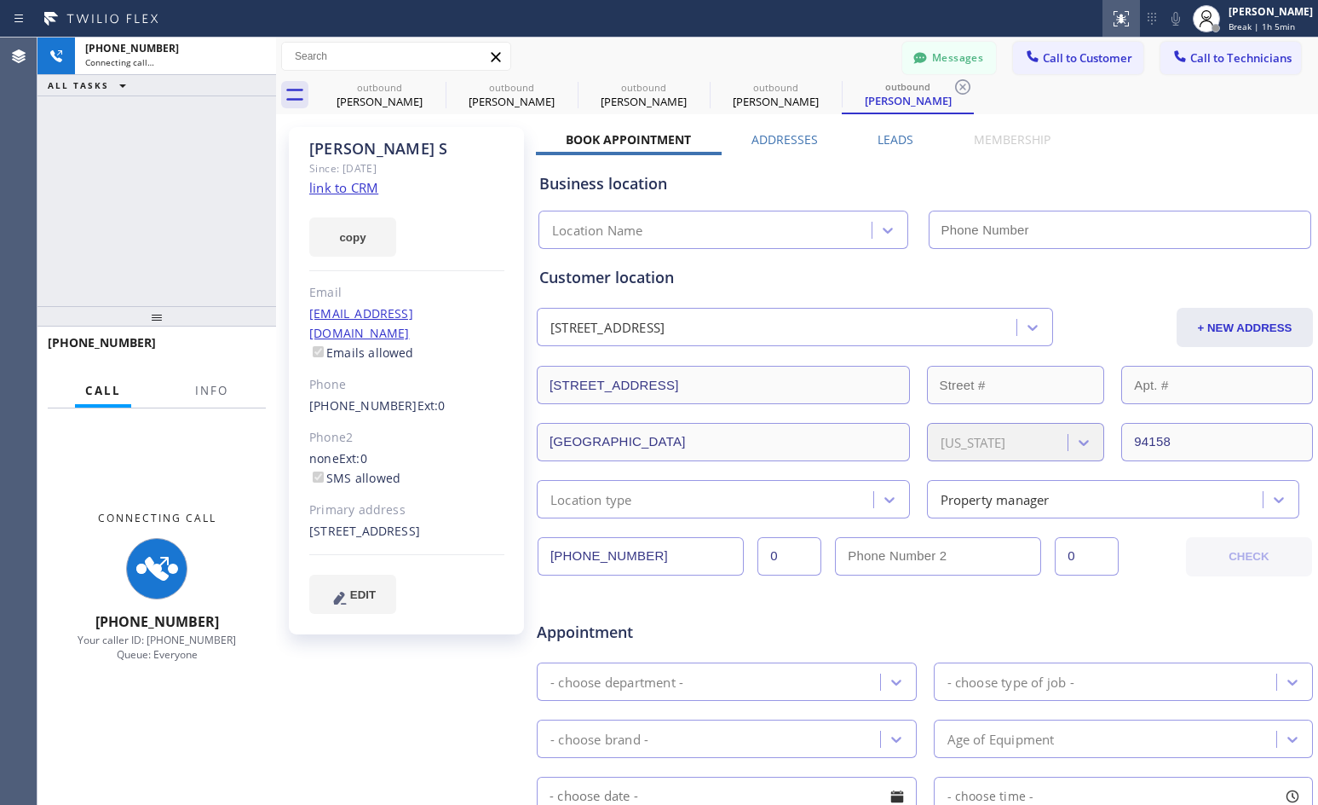
type input "[PHONE_NUMBER]"
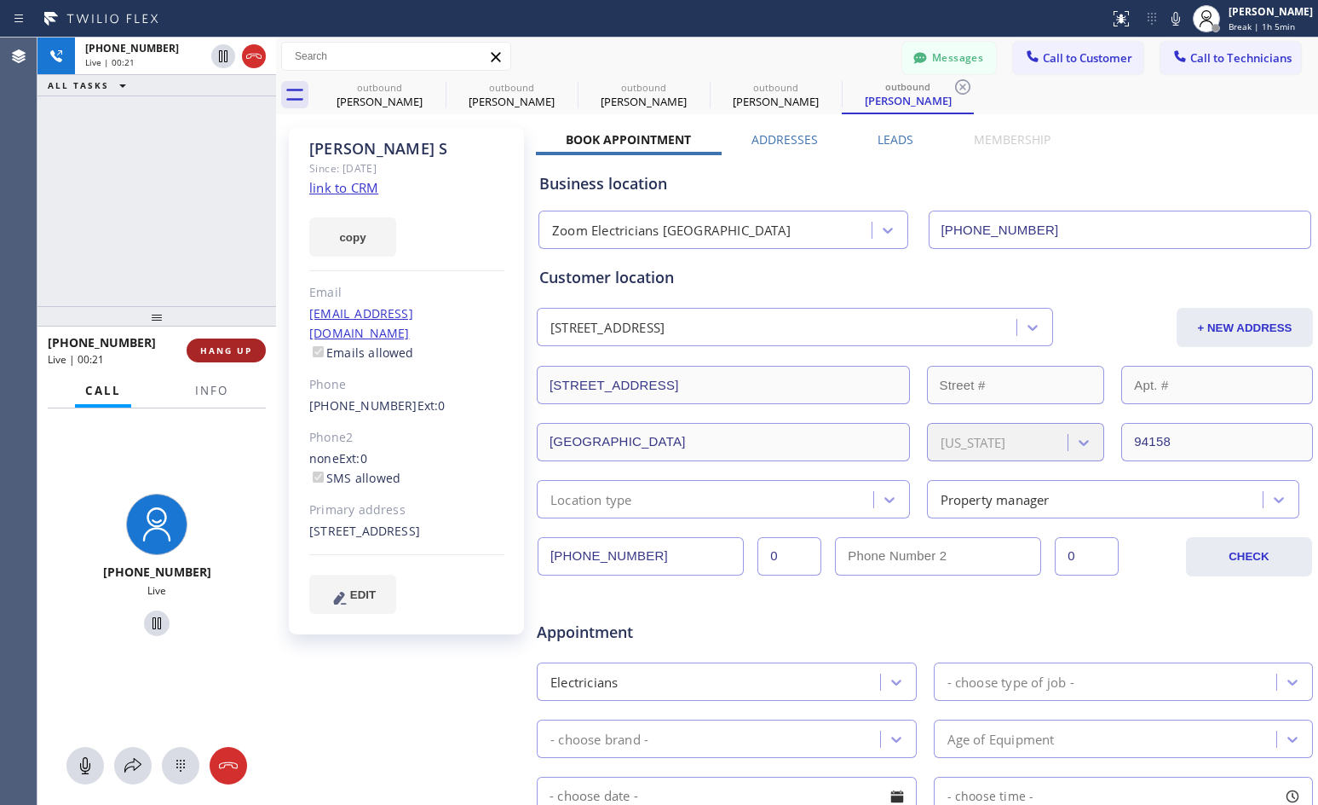
click at [239, 347] on span "HANG UP" at bounding box center [226, 350] width 52 height 12
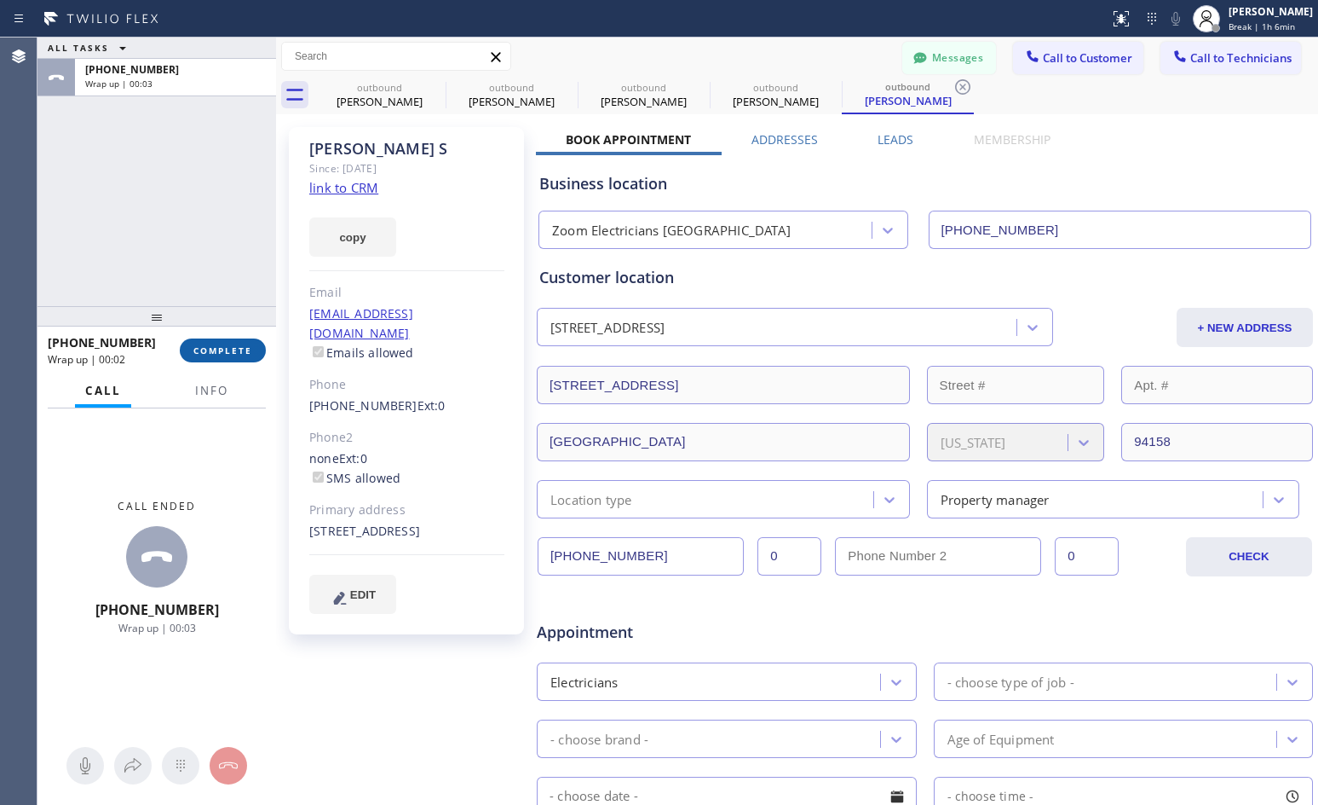
click at [232, 349] on span "COMPLETE" at bounding box center [222, 350] width 59 height 12
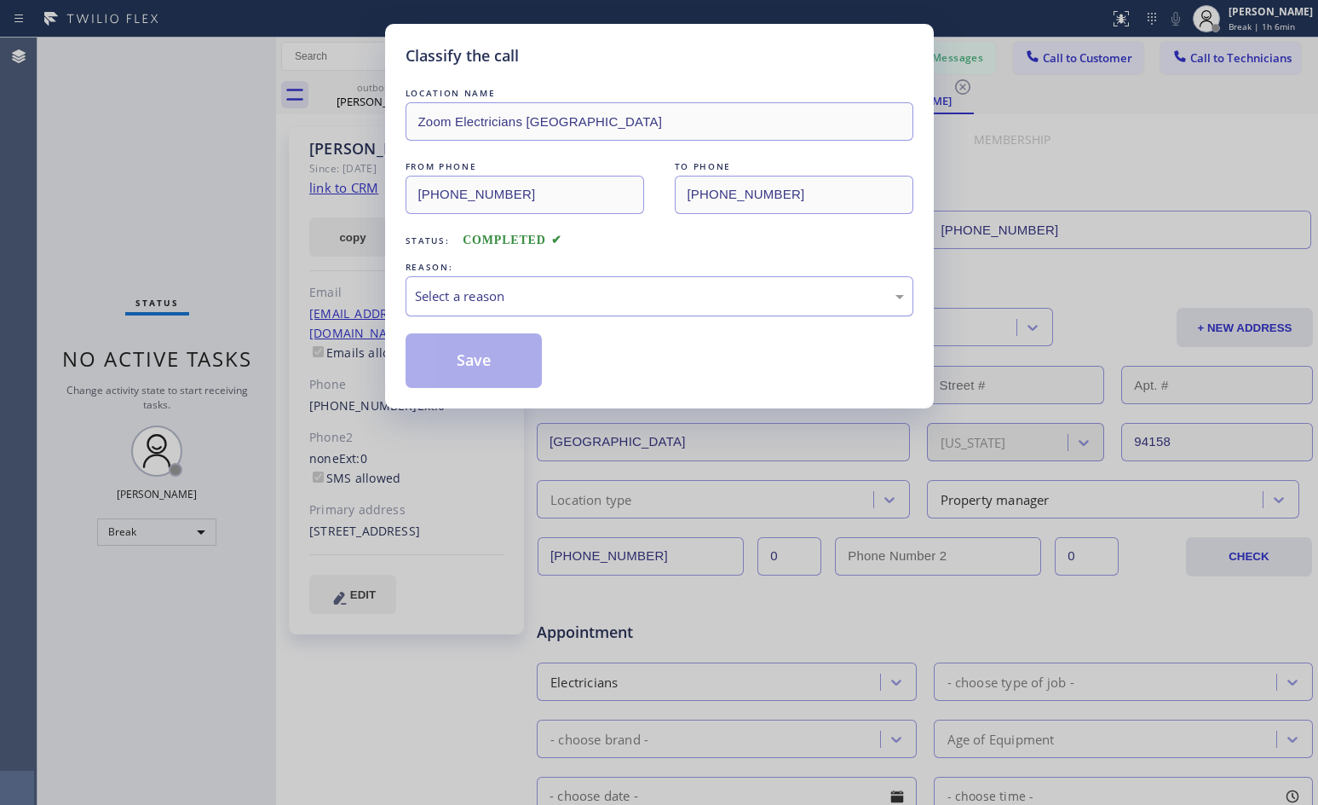
click at [585, 304] on div "Select a reason" at bounding box center [659, 296] width 489 height 20
click at [476, 349] on button "Save" at bounding box center [474, 360] width 137 height 55
click at [480, 355] on div "Classify the call LOCATION NAME Zoom Electricians Cerritos FROM PHONE [PHONE_NU…" at bounding box center [677, 420] width 1281 height 767
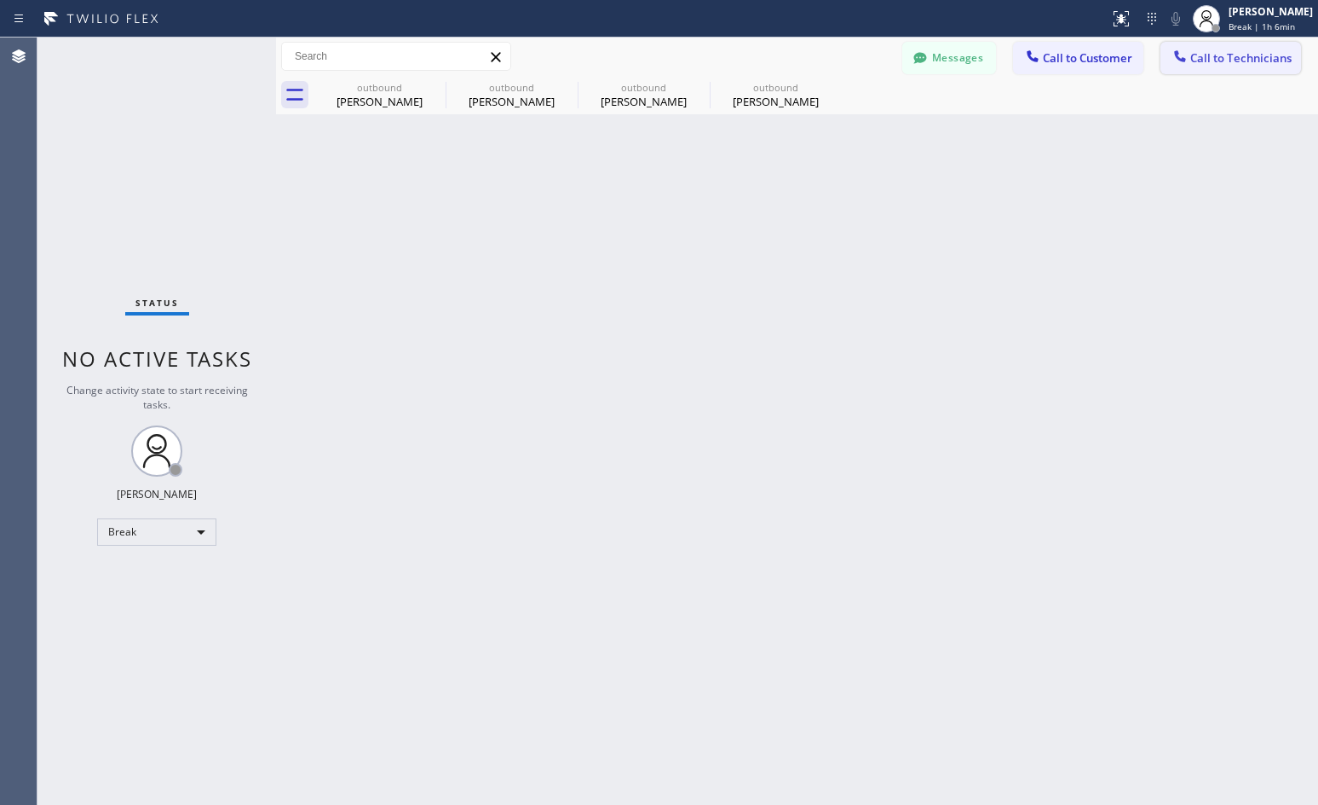
click at [1224, 61] on span "Call to Technicians" at bounding box center [1241, 57] width 101 height 15
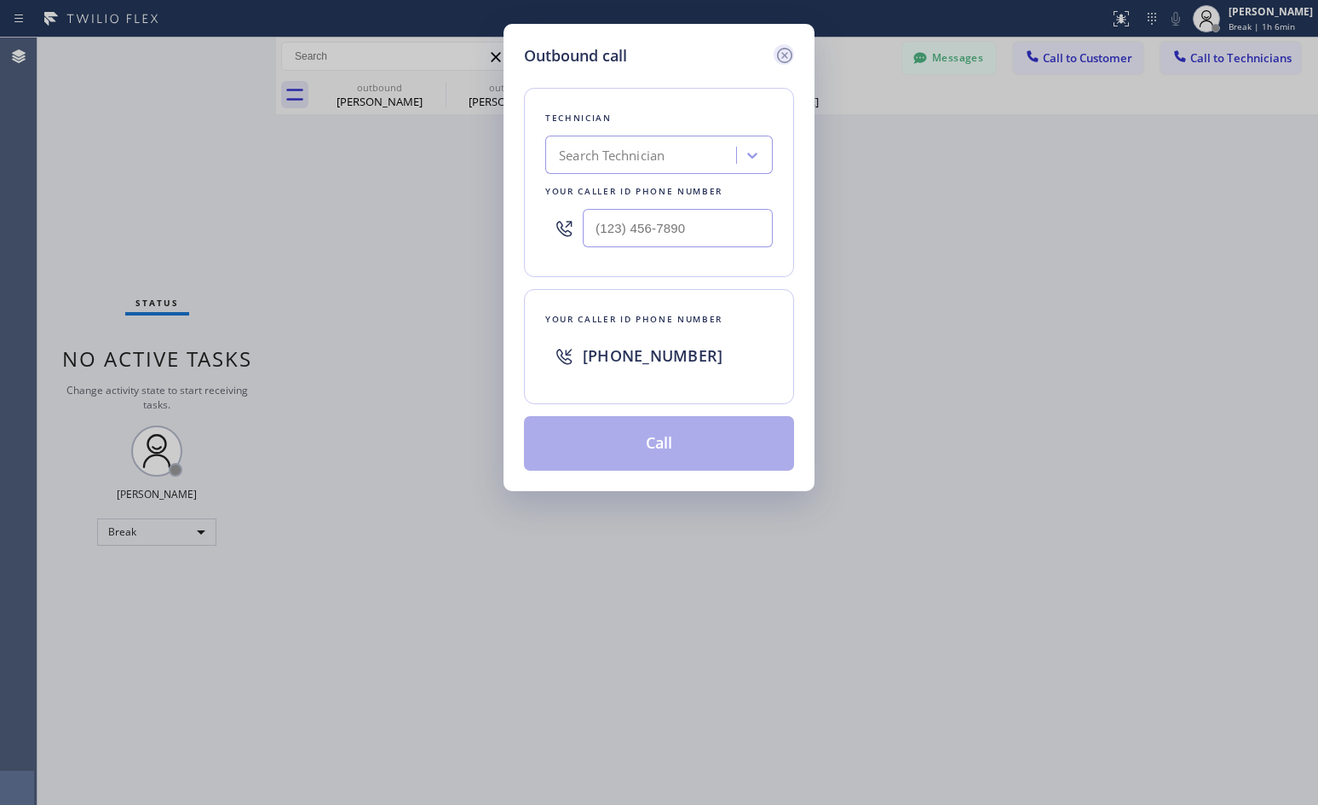
click at [780, 54] on icon at bounding box center [785, 55] width 20 height 20
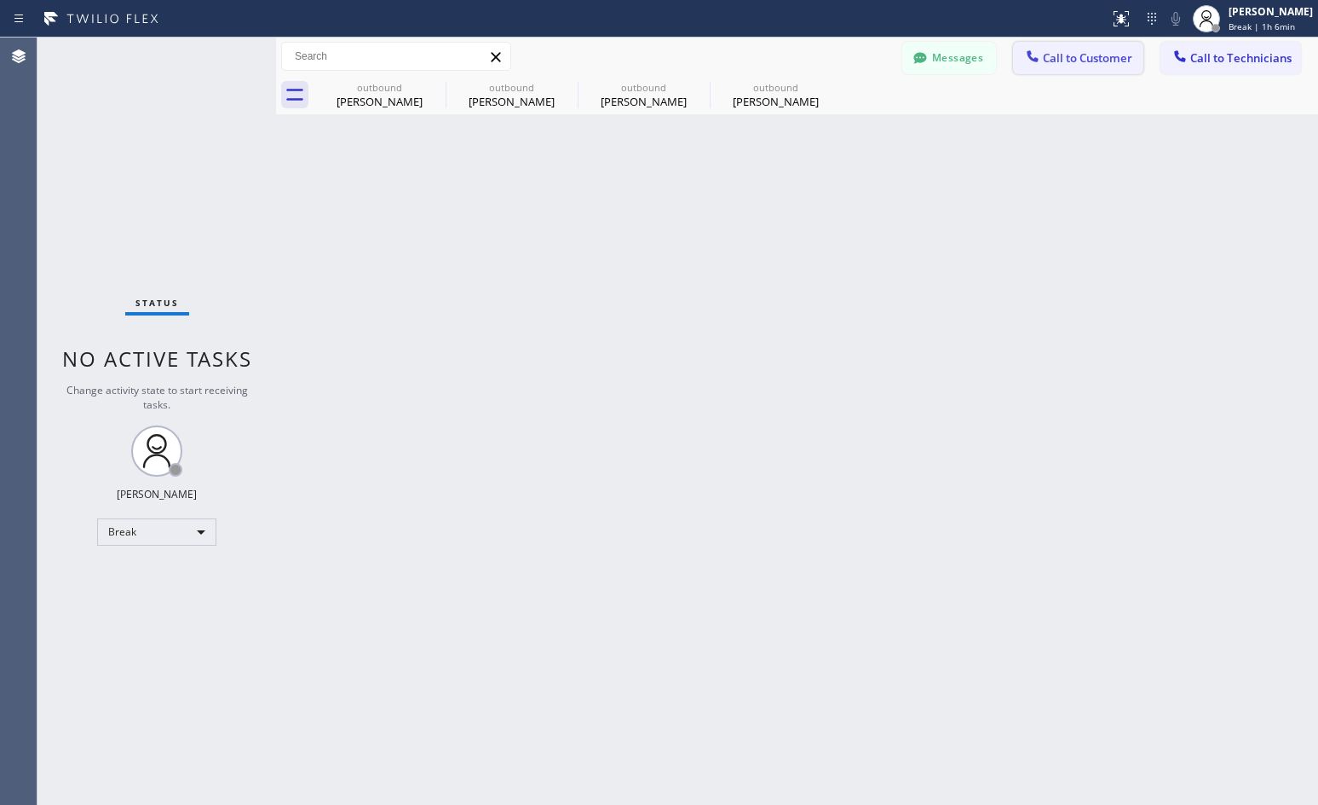
click at [1133, 61] on span "Call to Customer" at bounding box center [1087, 57] width 89 height 15
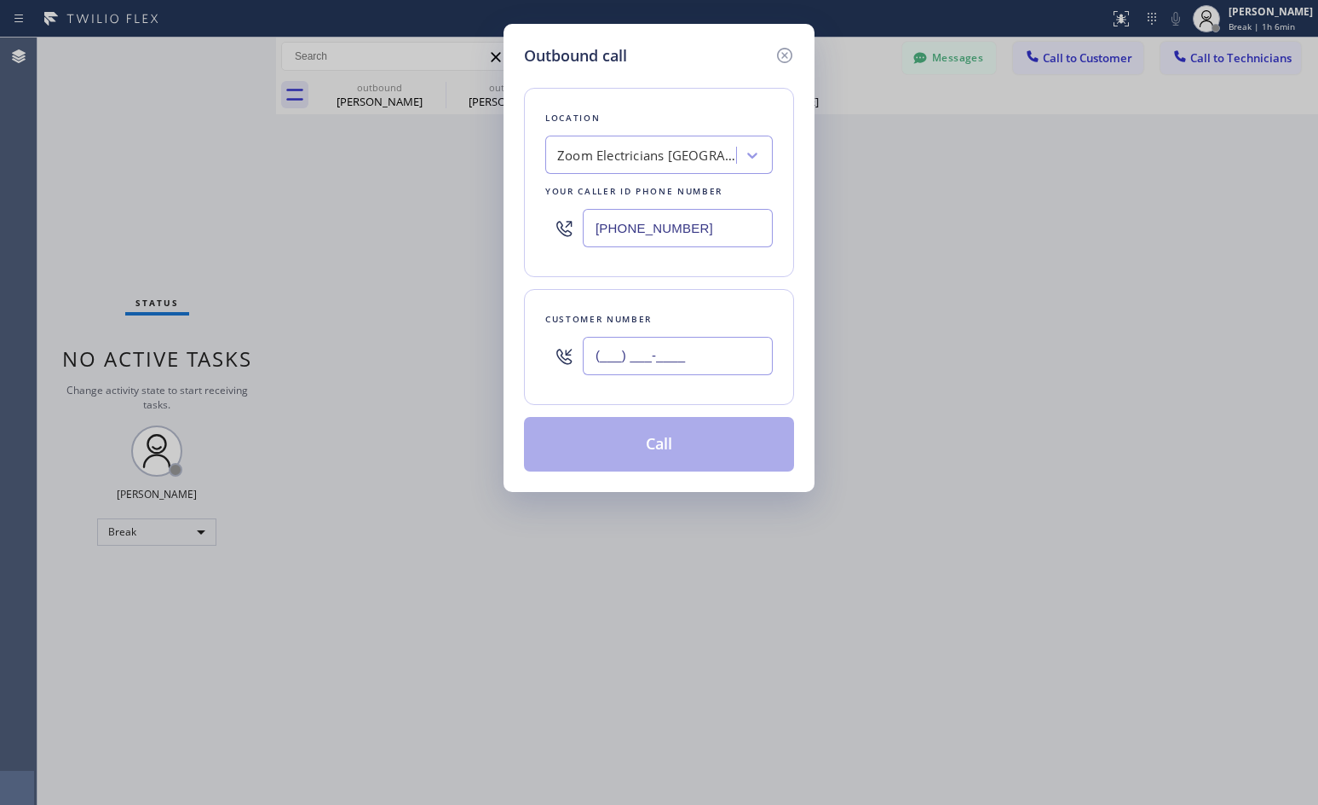
click at [660, 341] on input "(___) ___-____" at bounding box center [678, 356] width 190 height 38
paste input "732) 366-1910"
type input "[PHONE_NUMBER]"
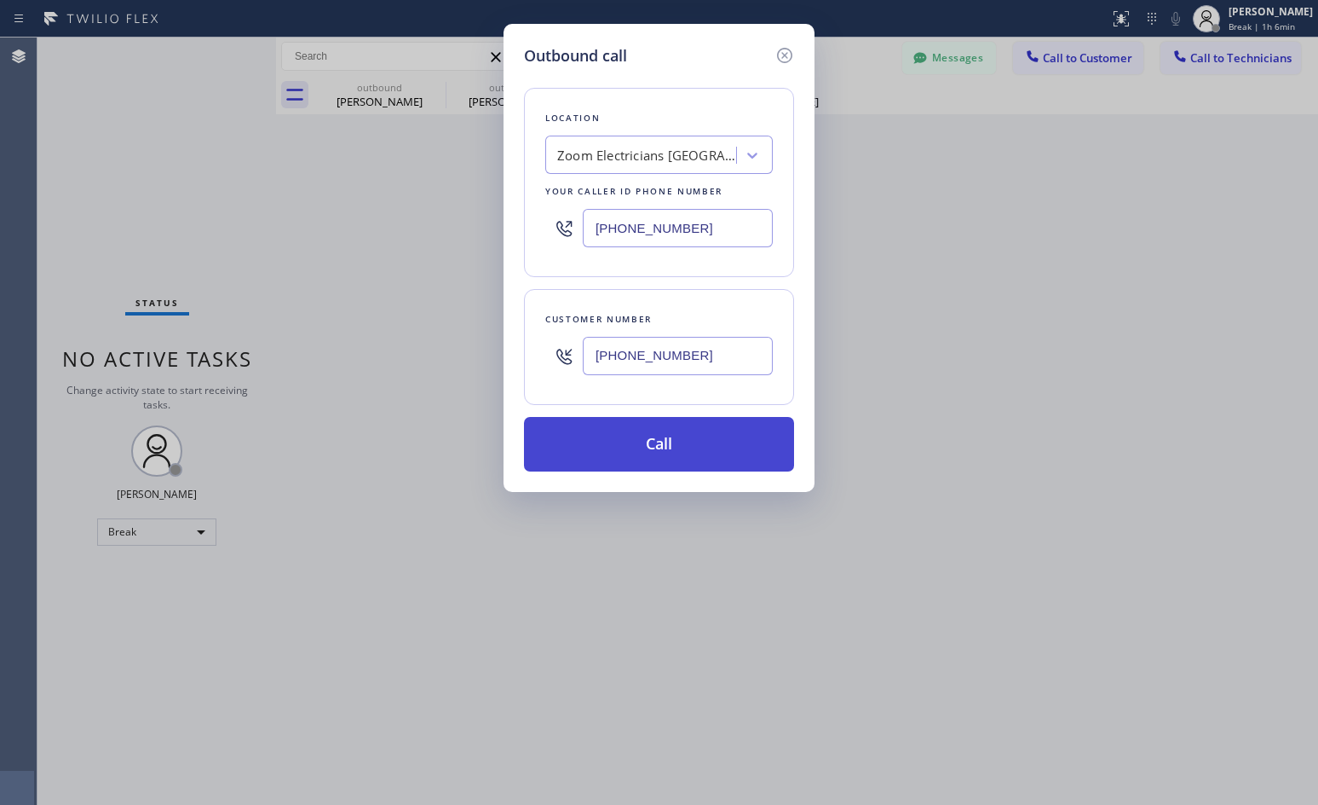
click at [666, 451] on button "Call" at bounding box center [659, 444] width 270 height 55
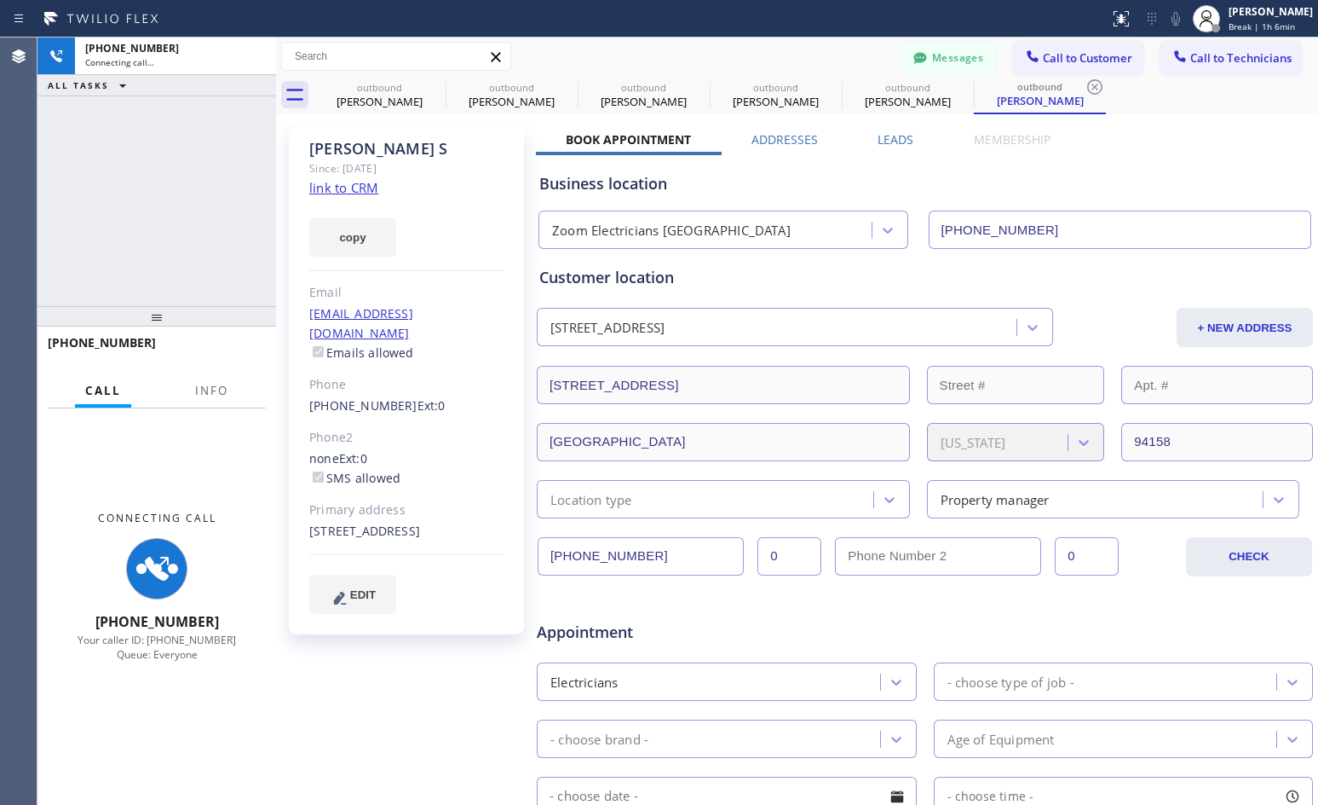
type input "[PHONE_NUMBER]"
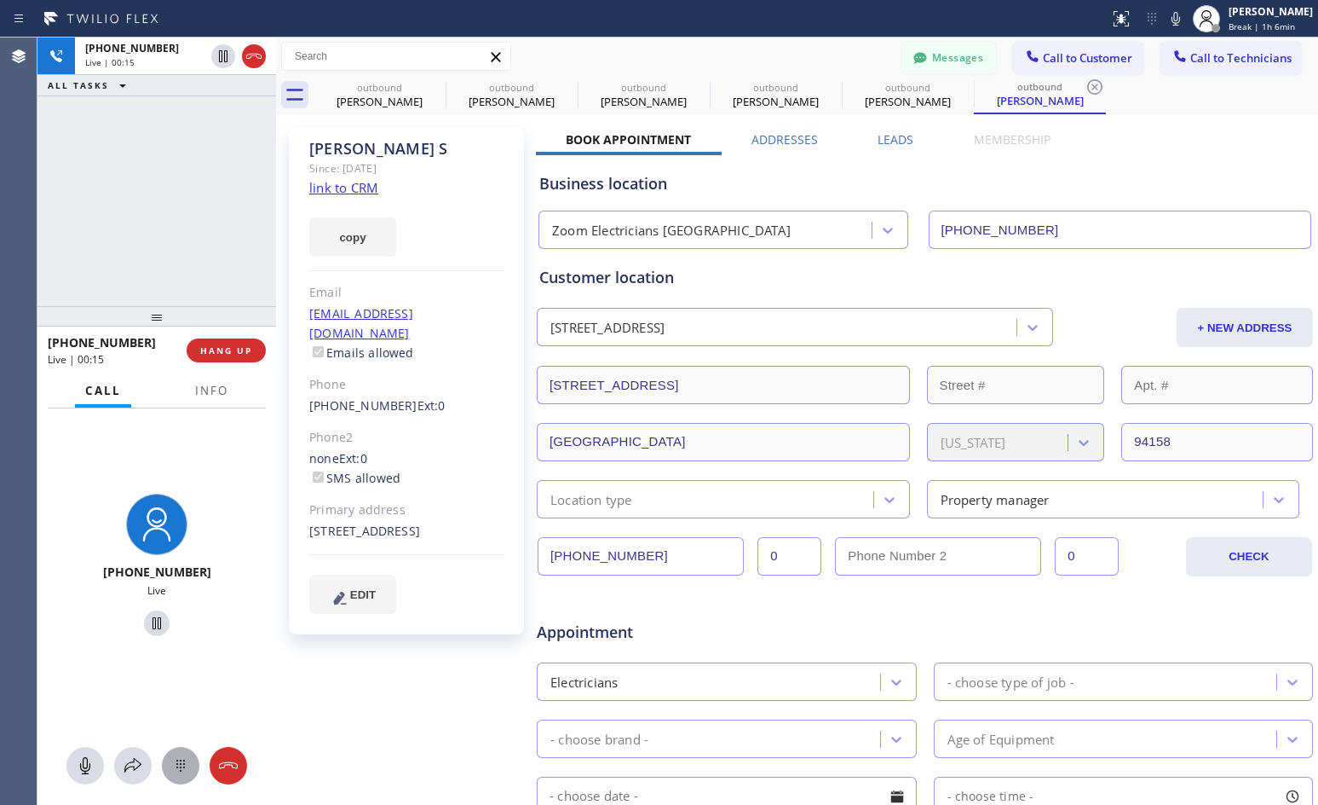
click at [175, 770] on icon at bounding box center [180, 765] width 20 height 20
click at [158, 509] on span "2" at bounding box center [156, 509] width 9 height 20
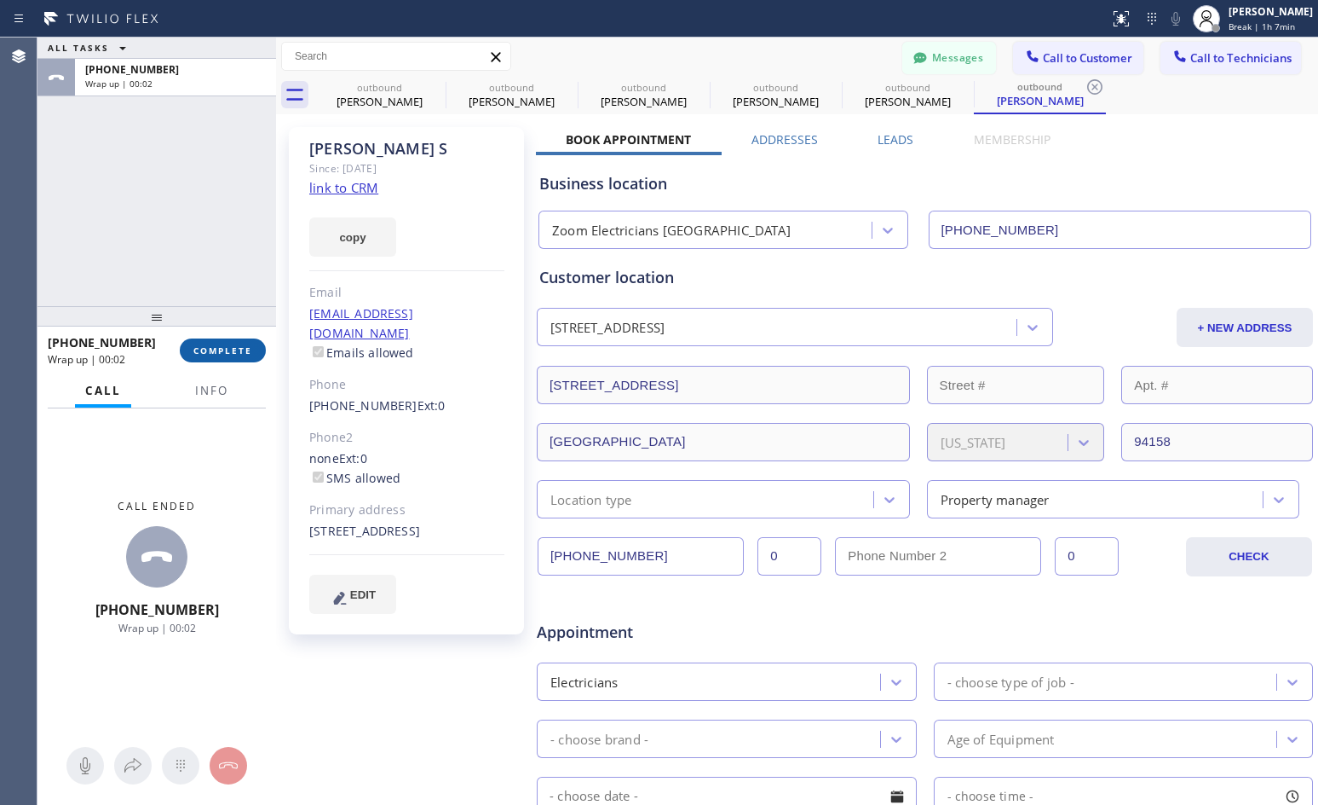
click at [220, 354] on span "COMPLETE" at bounding box center [222, 350] width 59 height 12
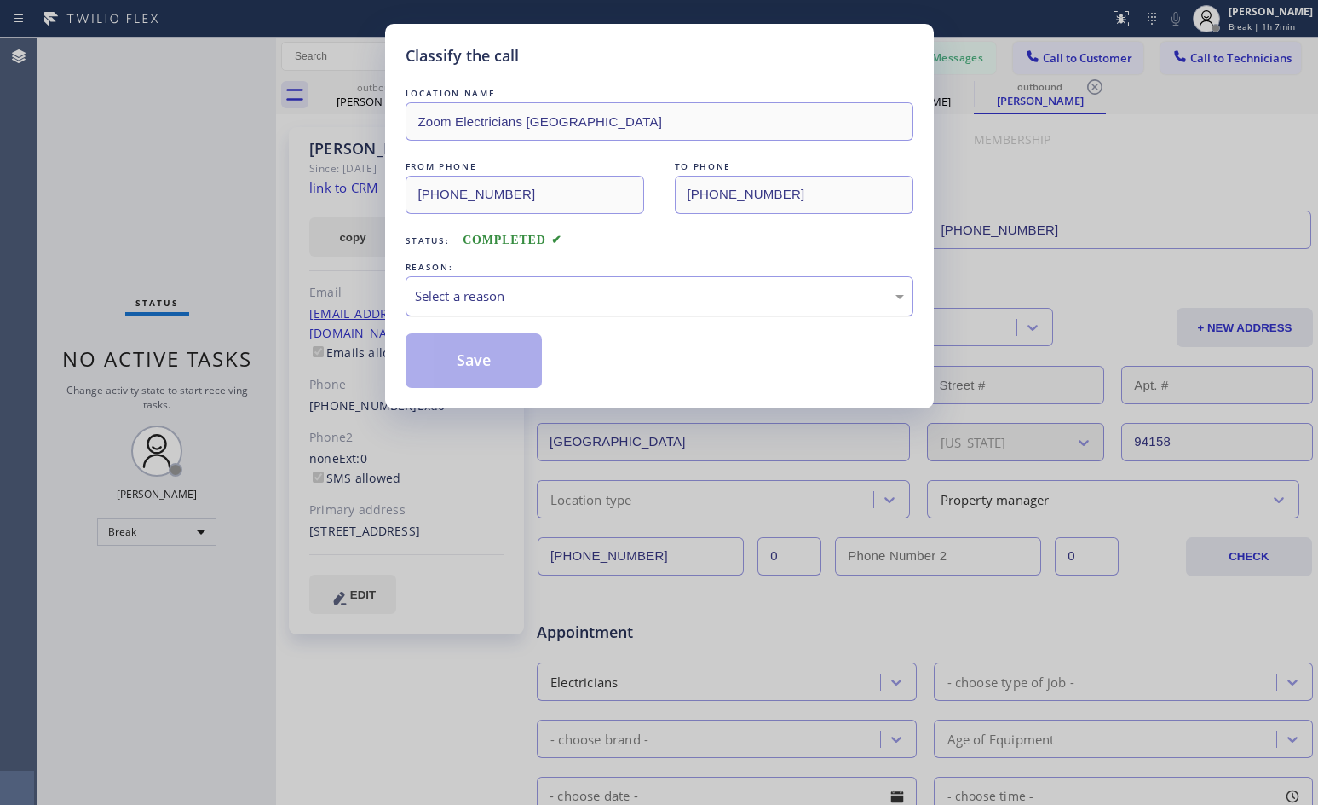
click at [484, 276] on div "Select a reason" at bounding box center [660, 296] width 508 height 40
click at [486, 364] on button "Save" at bounding box center [474, 360] width 137 height 55
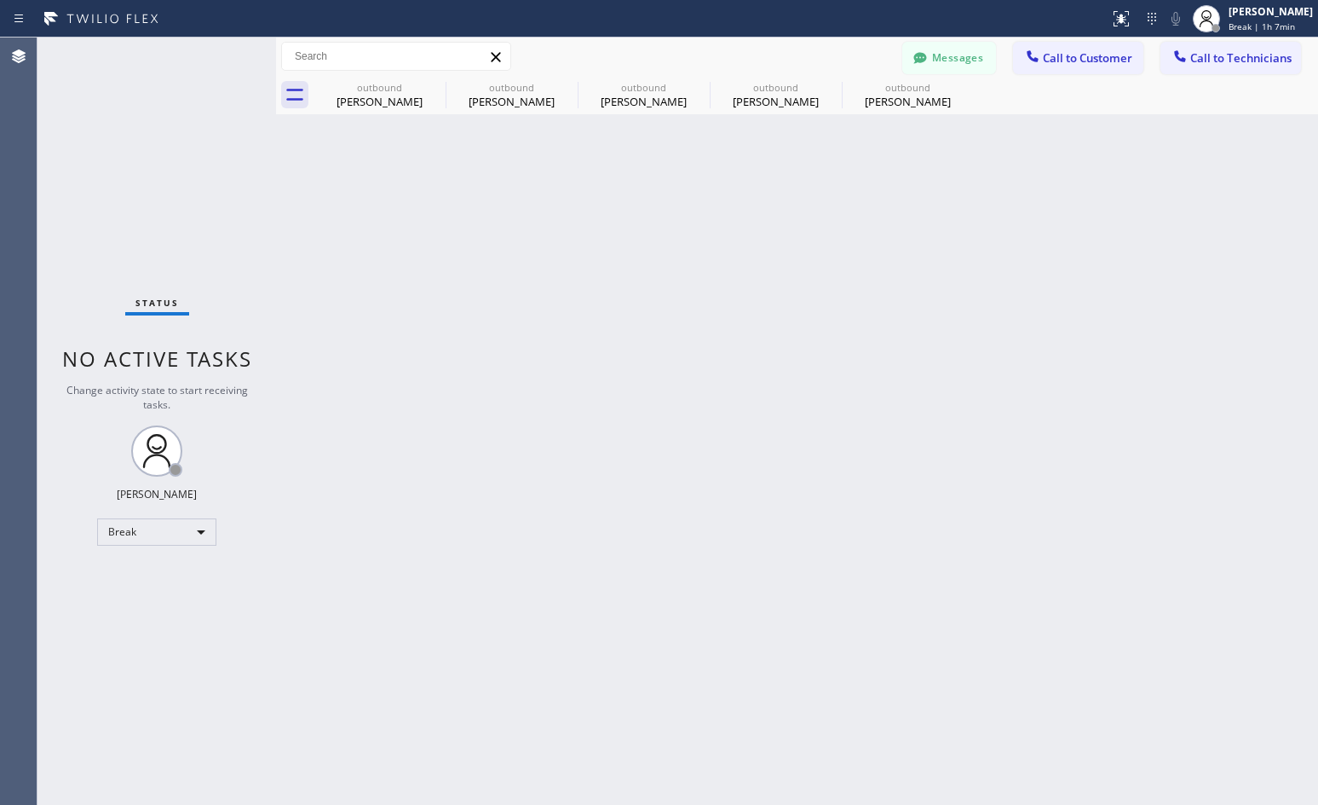
click at [980, 61] on button "Messages" at bounding box center [950, 58] width 94 height 32
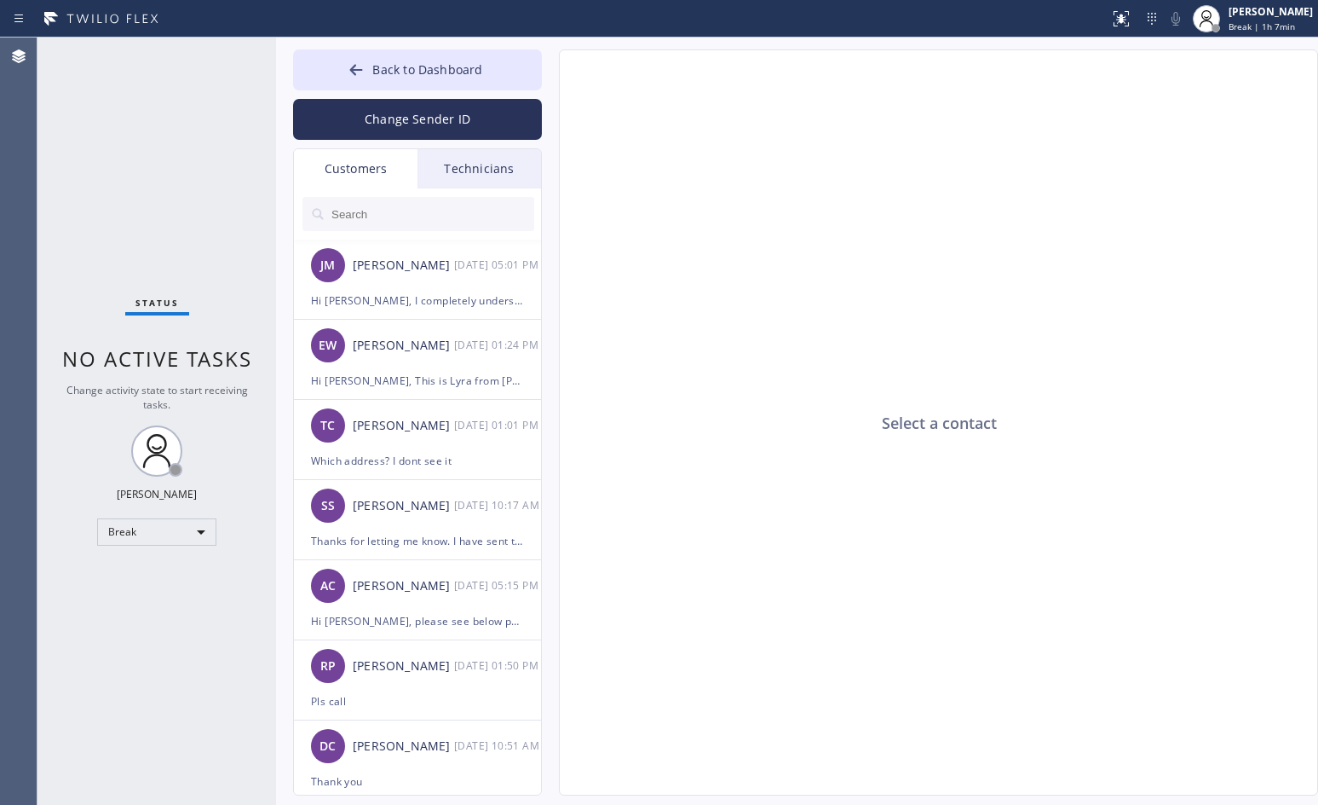
click at [395, 220] on input "text" at bounding box center [432, 214] width 205 height 34
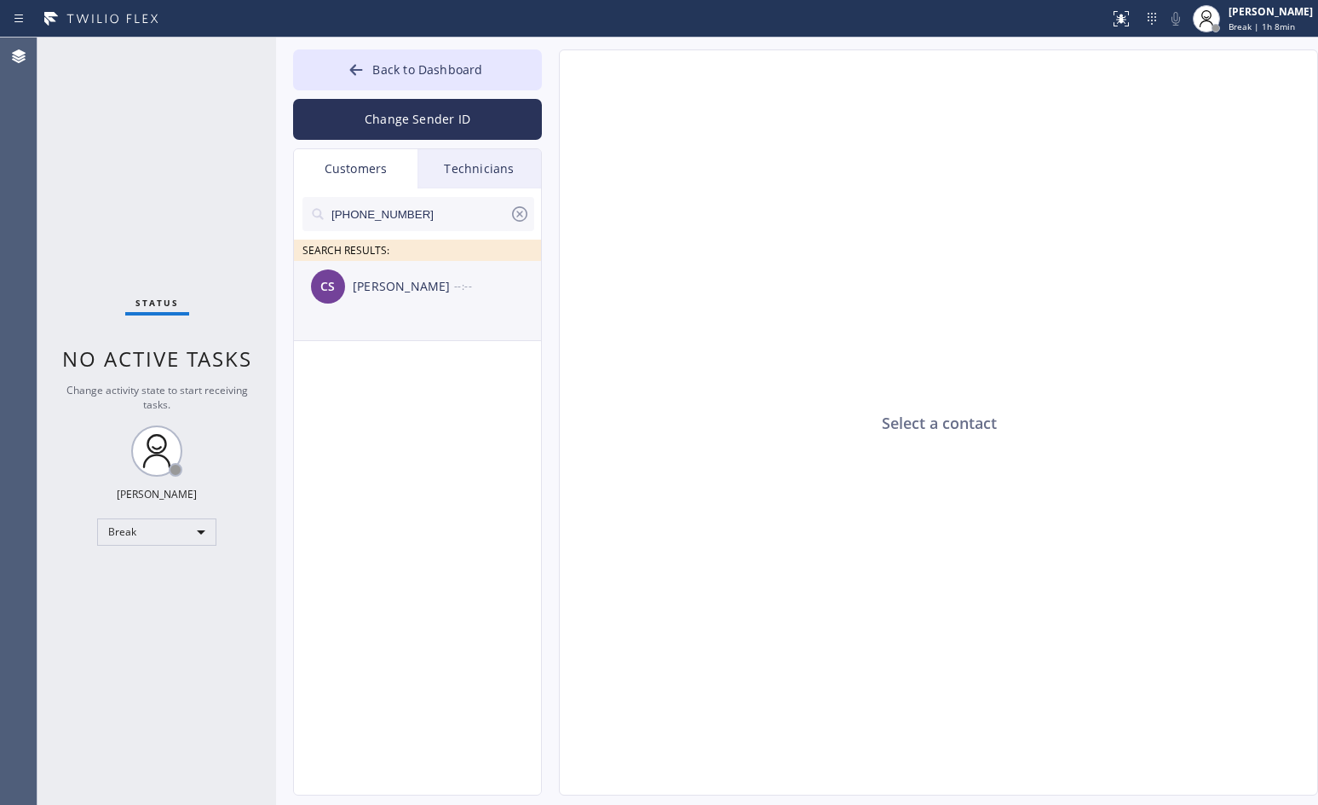
click at [422, 292] on div "[PERSON_NAME]" at bounding box center [403, 287] width 101 height 20
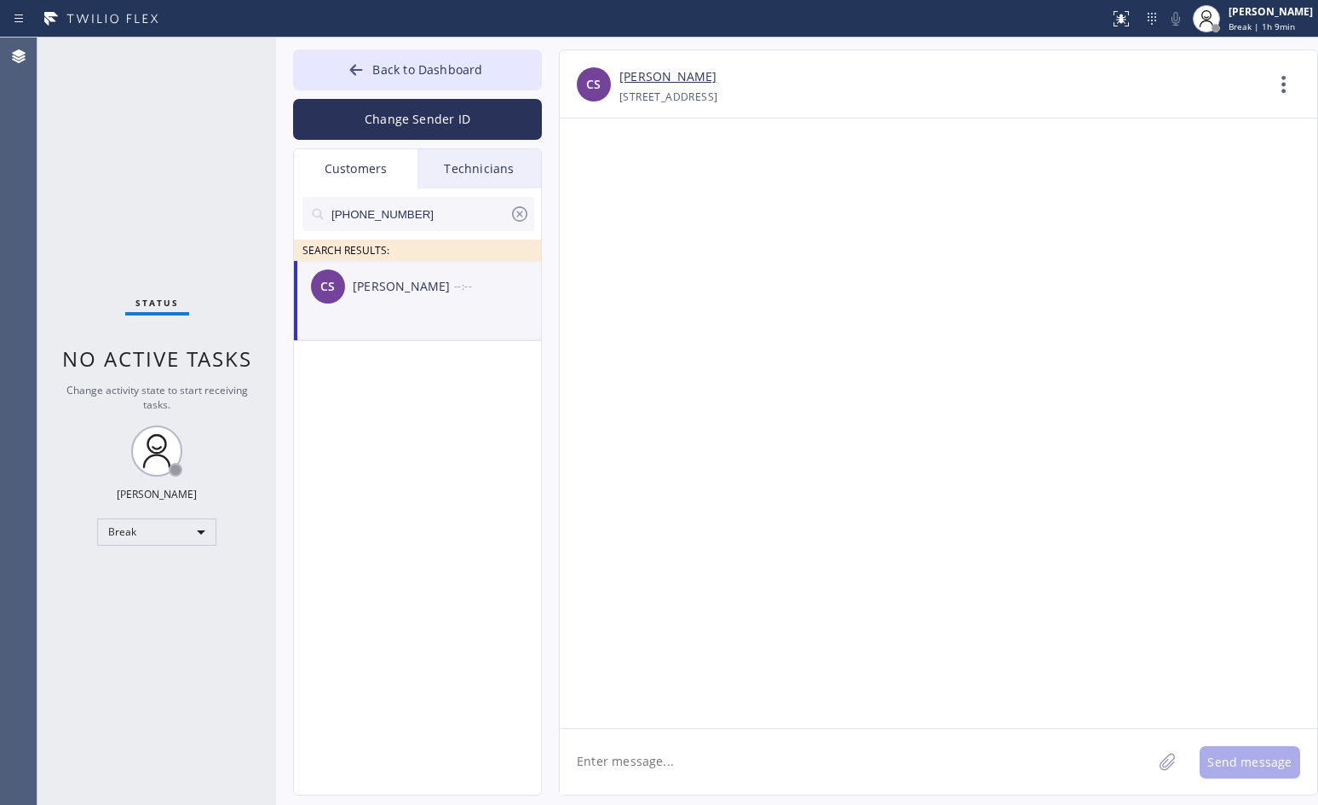
click at [27, 150] on div "Agent Desktop" at bounding box center [18, 420] width 37 height 767
click at [654, 768] on textarea at bounding box center [856, 762] width 592 height 66
paste textarea "Hi [PERSON_NAME], this is Zoom Electricians. Due to technician availability, we…"
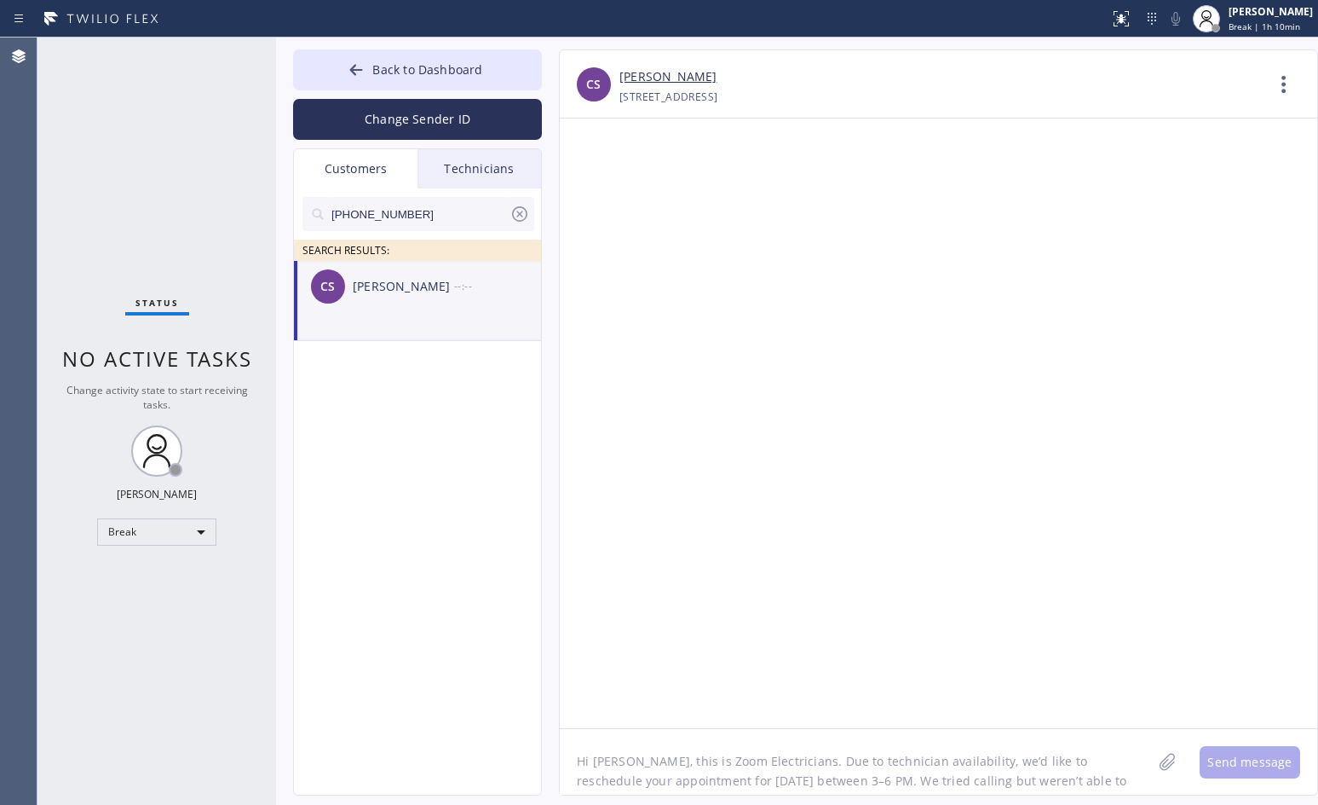
scroll to position [14, 0]
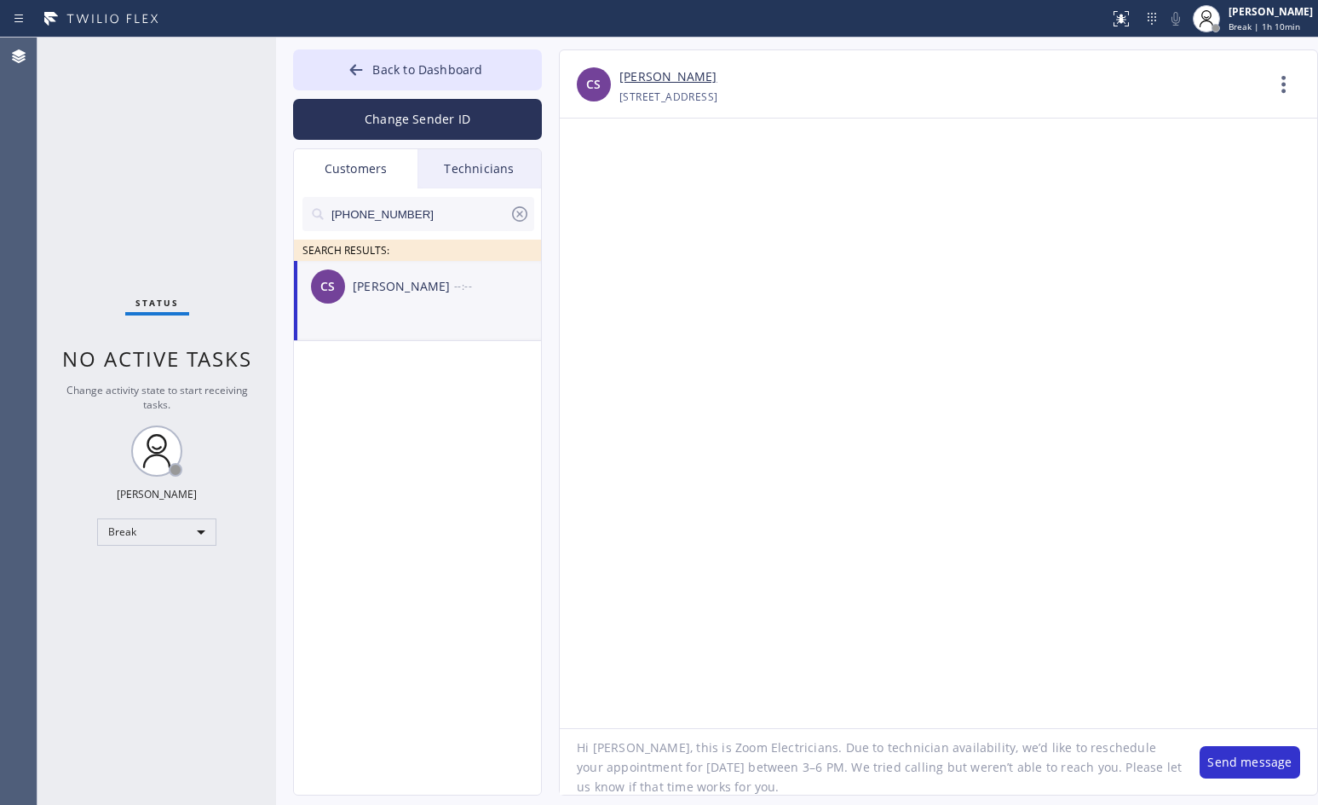
click at [684, 750] on textarea "Hi [PERSON_NAME], this is Zoom Electricians. Due to technician availability, we…" at bounding box center [871, 762] width 623 height 66
click at [825, 780] on textarea "Hi [PERSON_NAME], this is Lyra from Zoom Electricians. Due to technician availa…" at bounding box center [871, 762] width 623 height 66
drag, startPoint x: 850, startPoint y: 747, endPoint x: 871, endPoint y: 775, distance: 35.3
click at [871, 775] on textarea "Hi [PERSON_NAME], this is Lyra from Zoom Electricians. Due to technician availa…" at bounding box center [871, 762] width 623 height 66
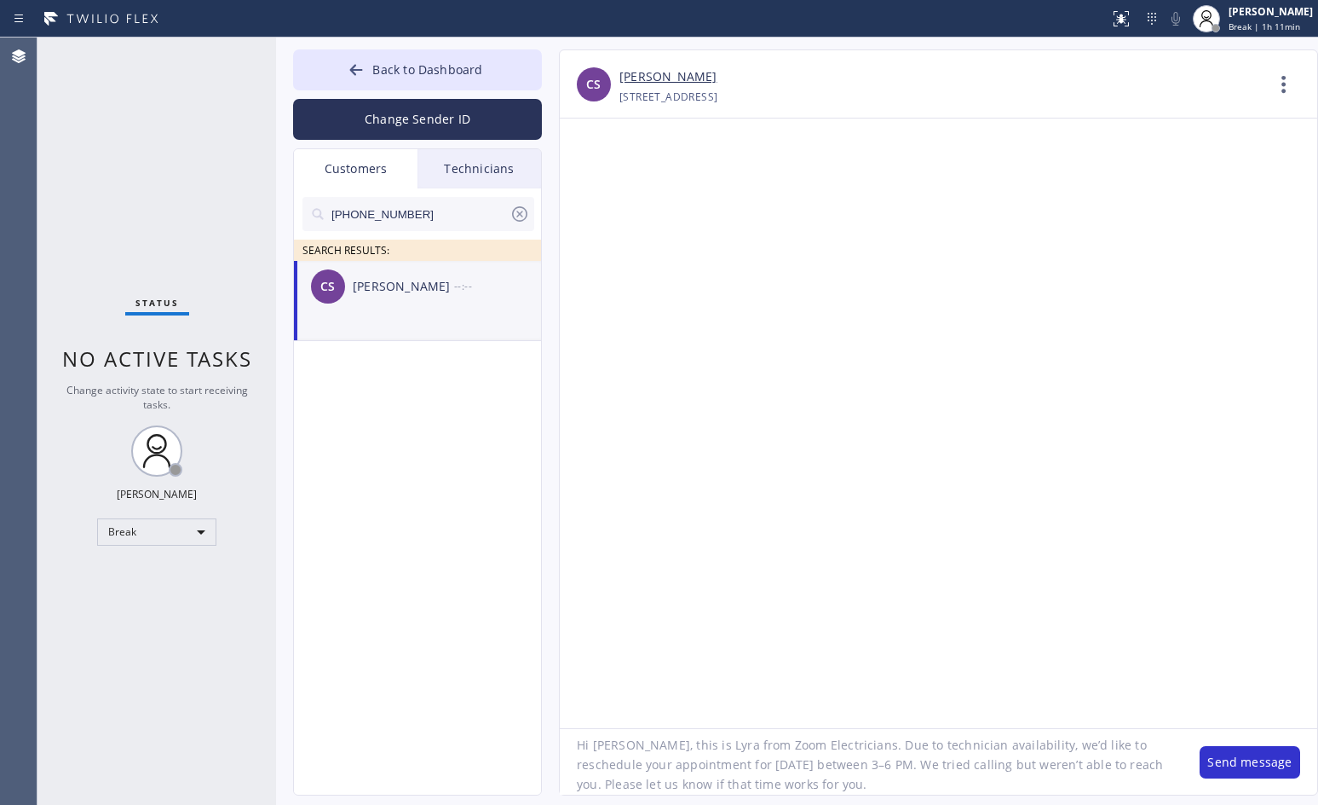
paste textarea "Due to technician availability, we need to reschedule your appointment for [DAT…"
click at [846, 765] on textarea "Hi [PERSON_NAME], this is Lyra from Zoom Electricians.Due to technician availab…" at bounding box center [871, 762] width 623 height 66
click at [849, 766] on textarea "Hi [PERSON_NAME], this is Lyra from Zoom Electricians.Due to technician availab…" at bounding box center [871, 762] width 623 height 66
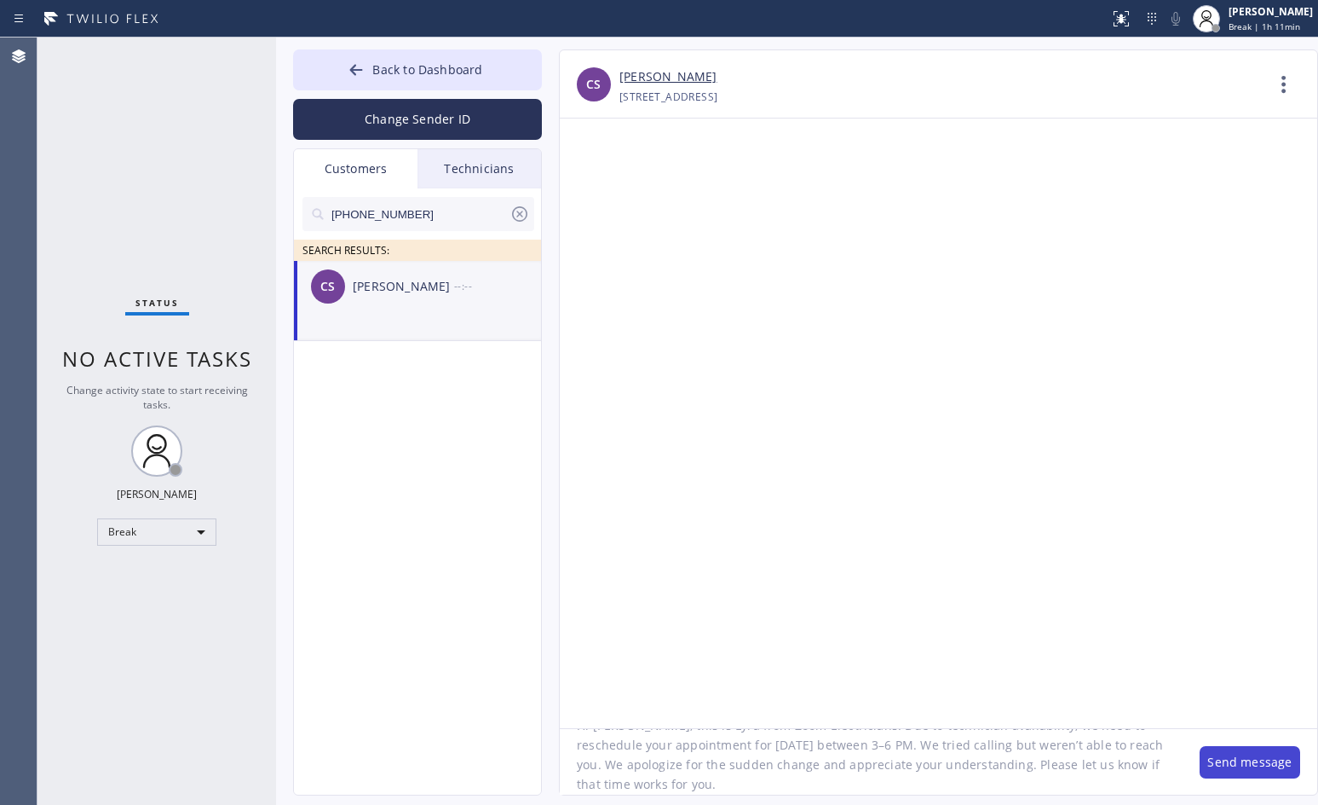
type textarea "Hi [PERSON_NAME], this is Lyra from Zoom Electricians. Due to technician availa…"
click at [1214, 759] on button "Send message" at bounding box center [1250, 762] width 101 height 32
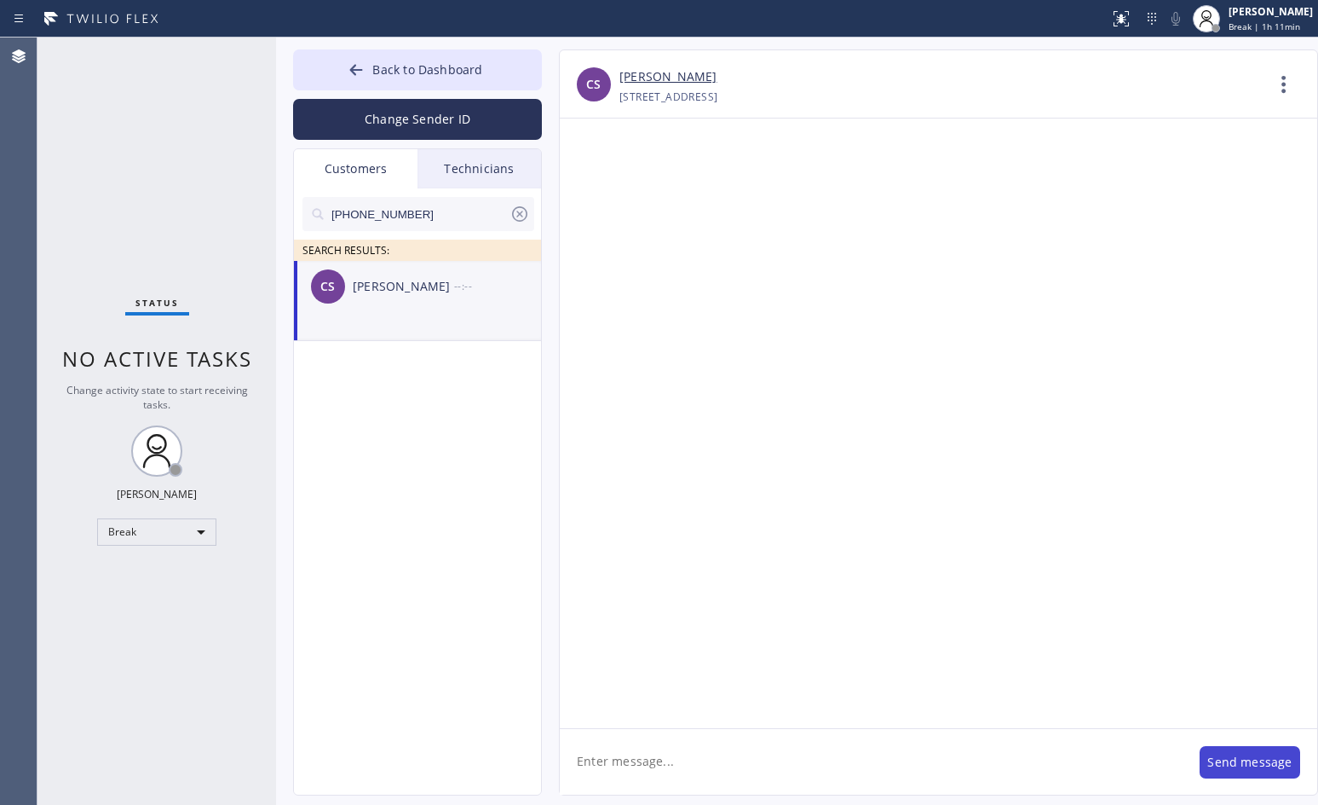
scroll to position [0, 0]
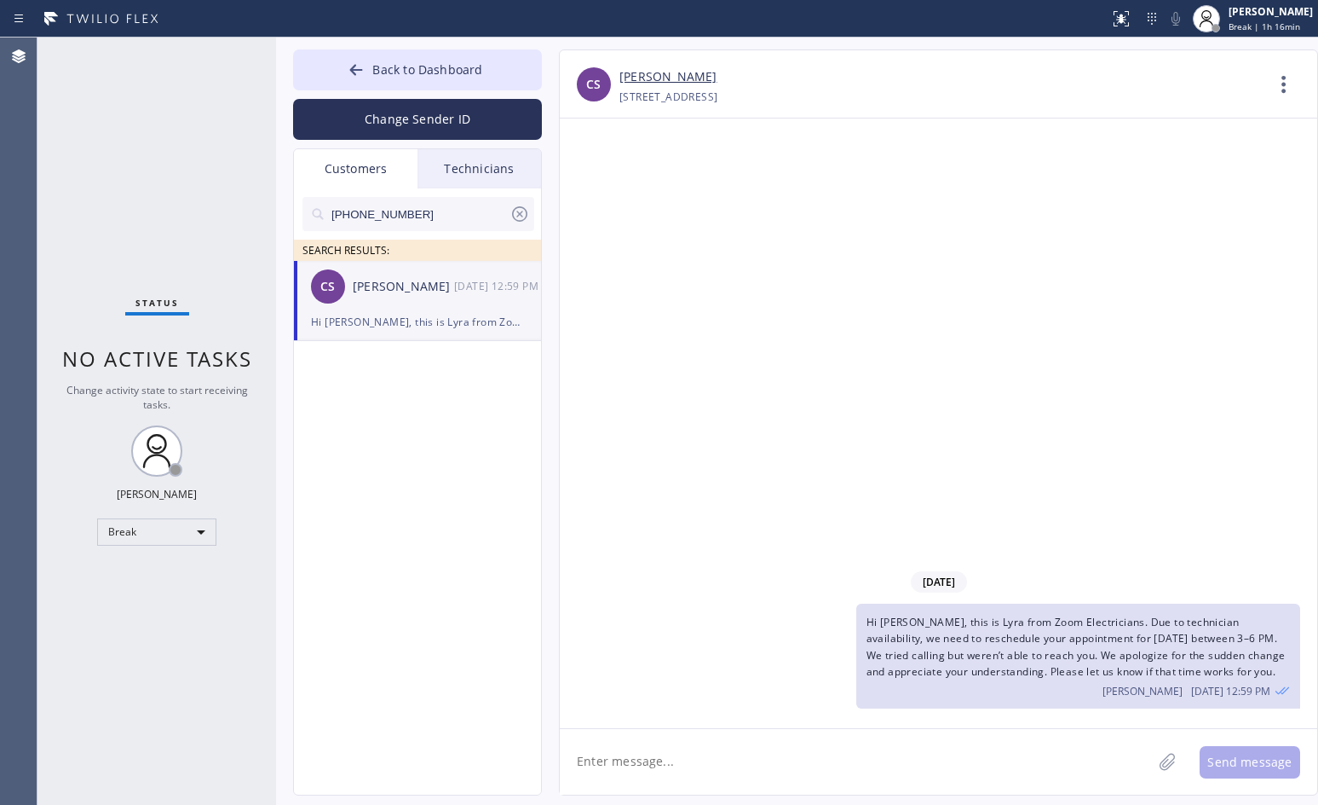
click at [514, 214] on icon at bounding box center [520, 214] width 20 height 20
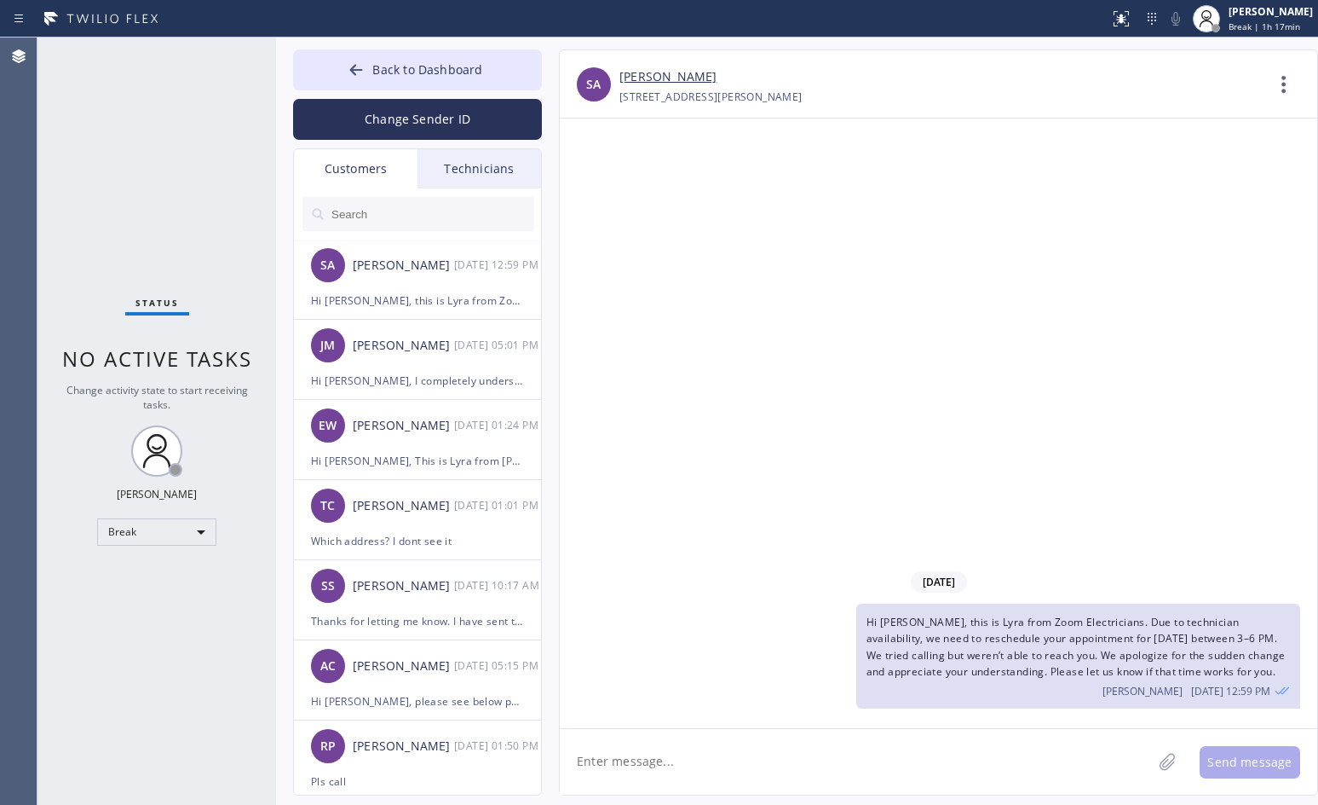
click at [437, 216] on input "text" at bounding box center [432, 214] width 205 height 34
click at [354, 200] on input "text" at bounding box center [432, 214] width 205 height 34
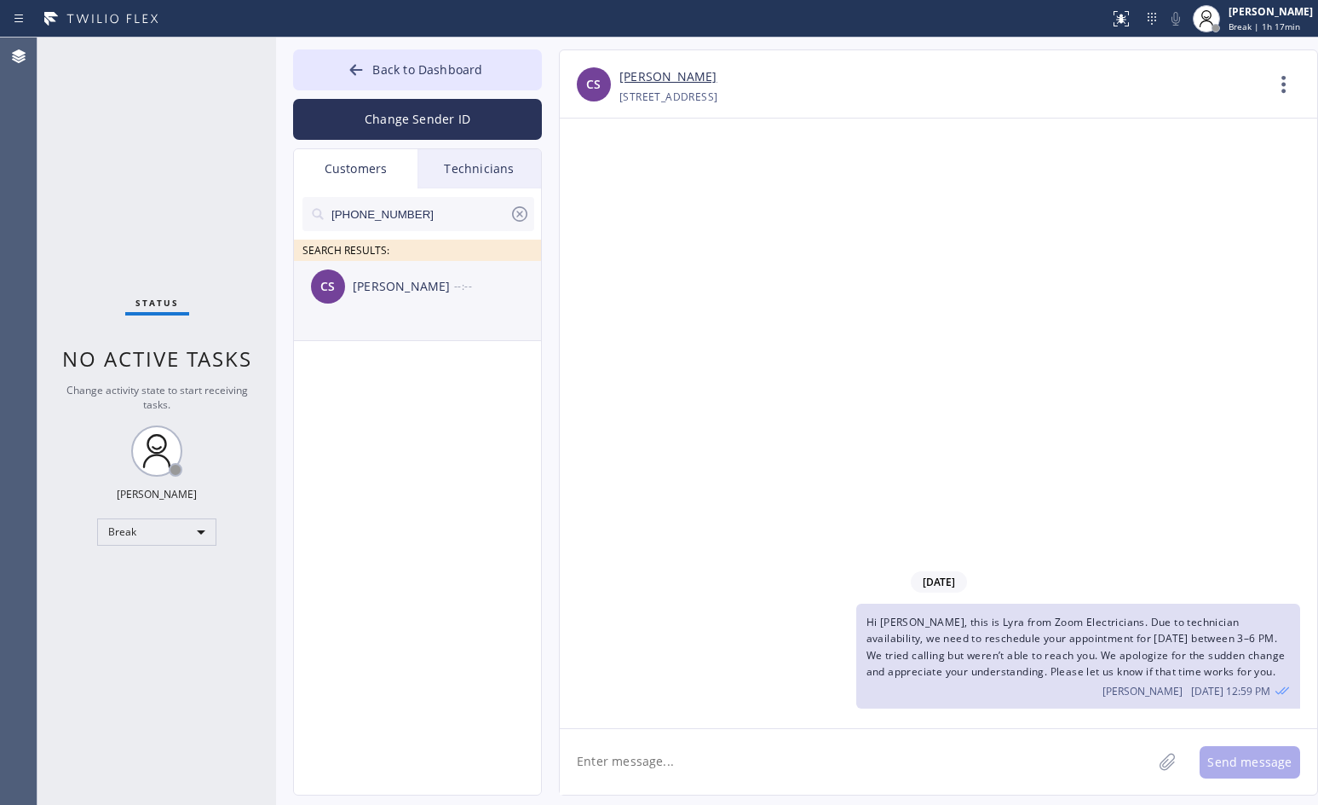
click at [470, 314] on li "CS [PERSON_NAME] --:--" at bounding box center [418, 301] width 249 height 80
click at [527, 211] on icon at bounding box center [519, 213] width 15 height 15
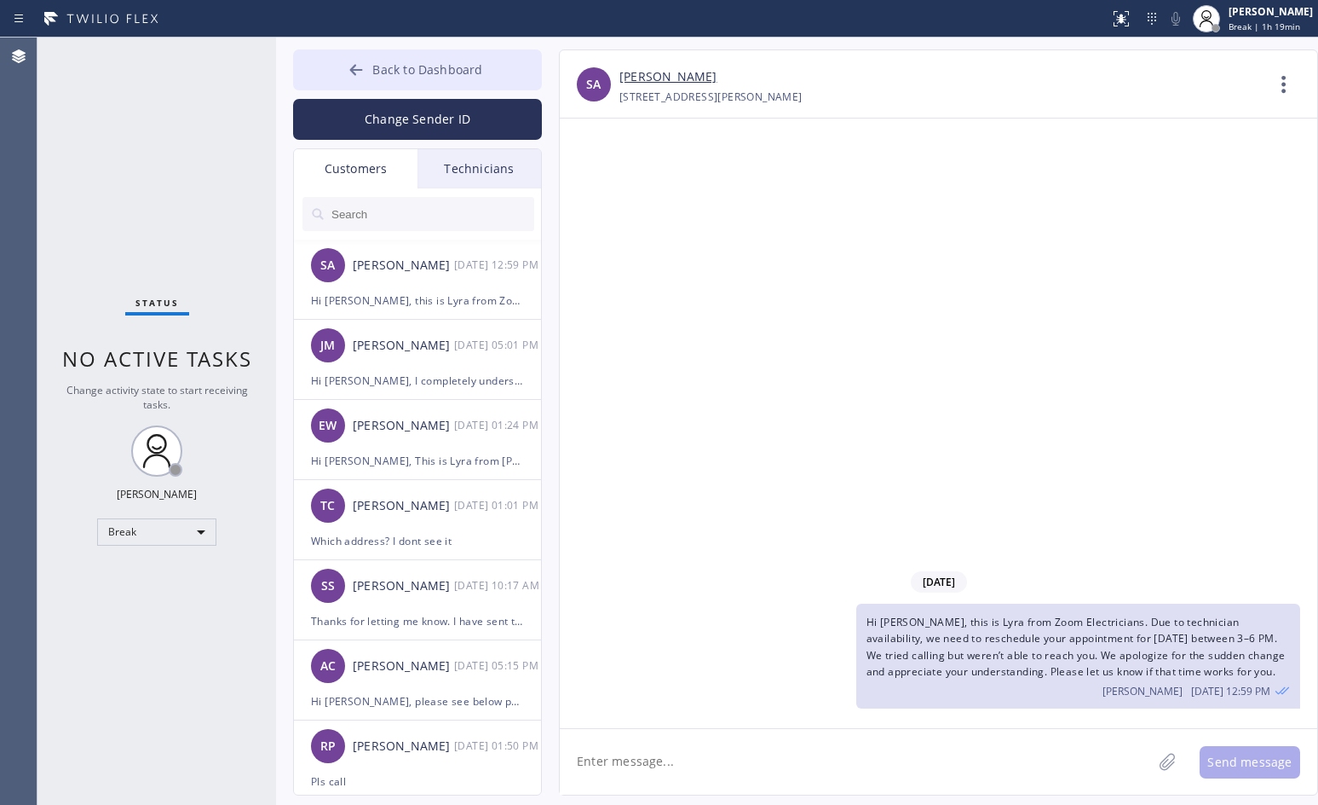
click at [361, 68] on icon at bounding box center [356, 69] width 17 height 17
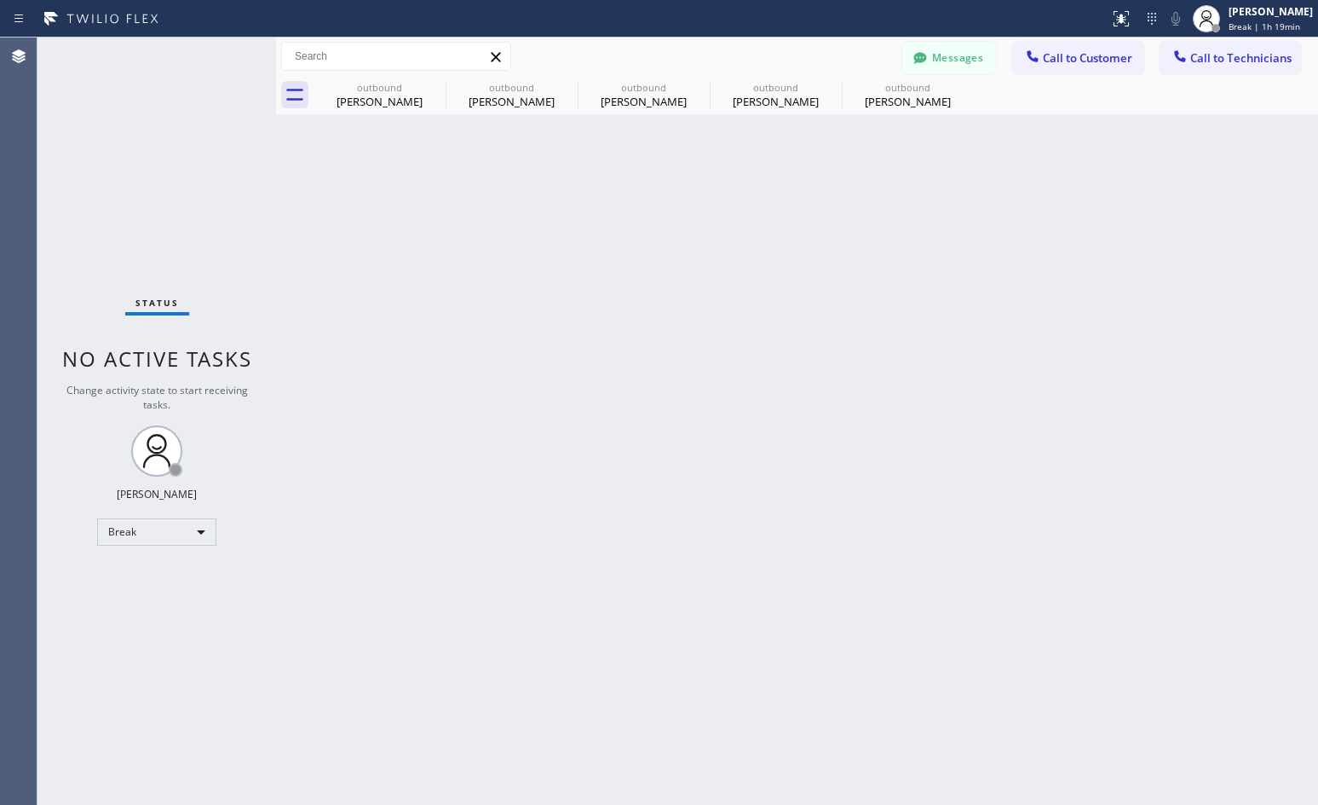
click at [218, 525] on div "Status No active tasks Change activity state to start receiving tasks. Lyra Lau…" at bounding box center [156, 420] width 239 height 767
click at [196, 539] on div "Break" at bounding box center [156, 531] width 119 height 27
click at [160, 575] on li "Available" at bounding box center [156, 577] width 116 height 20
